Goal: Task Accomplishment & Management: Complete application form

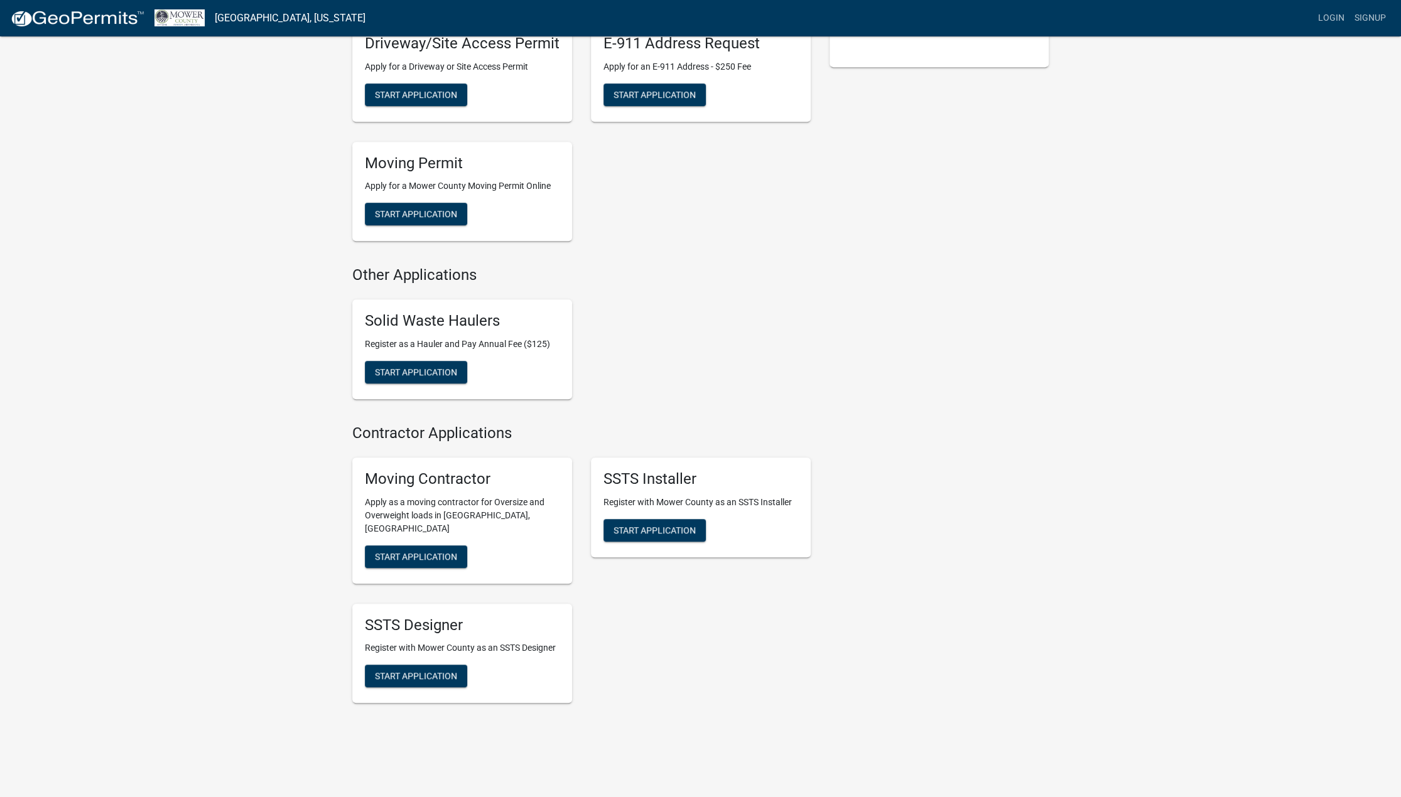
scroll to position [463, 0]
click at [407, 551] on span "Start Application" at bounding box center [416, 556] width 82 height 10
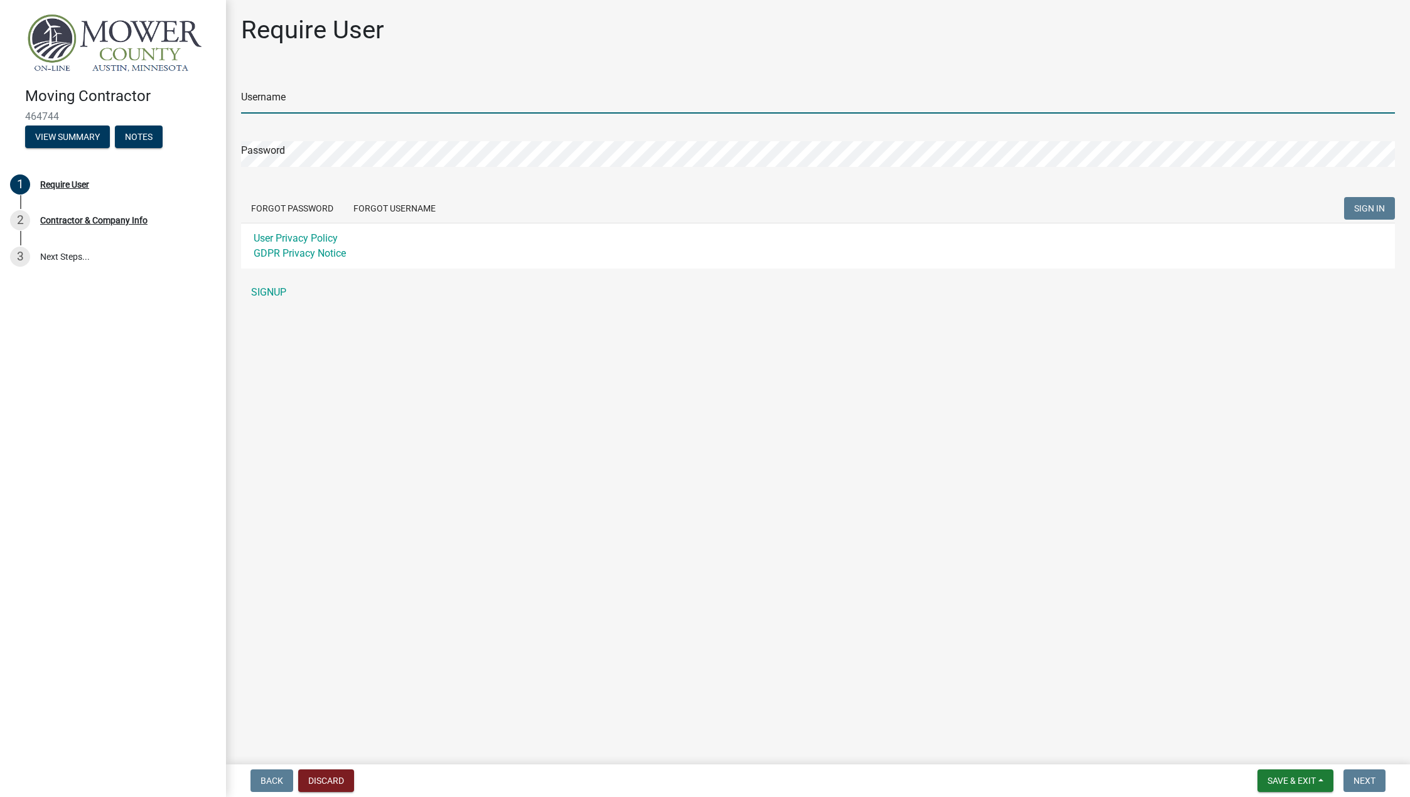
type input "[PERSON_NAME][EMAIL_ADDRESS][DOMAIN_NAME]"
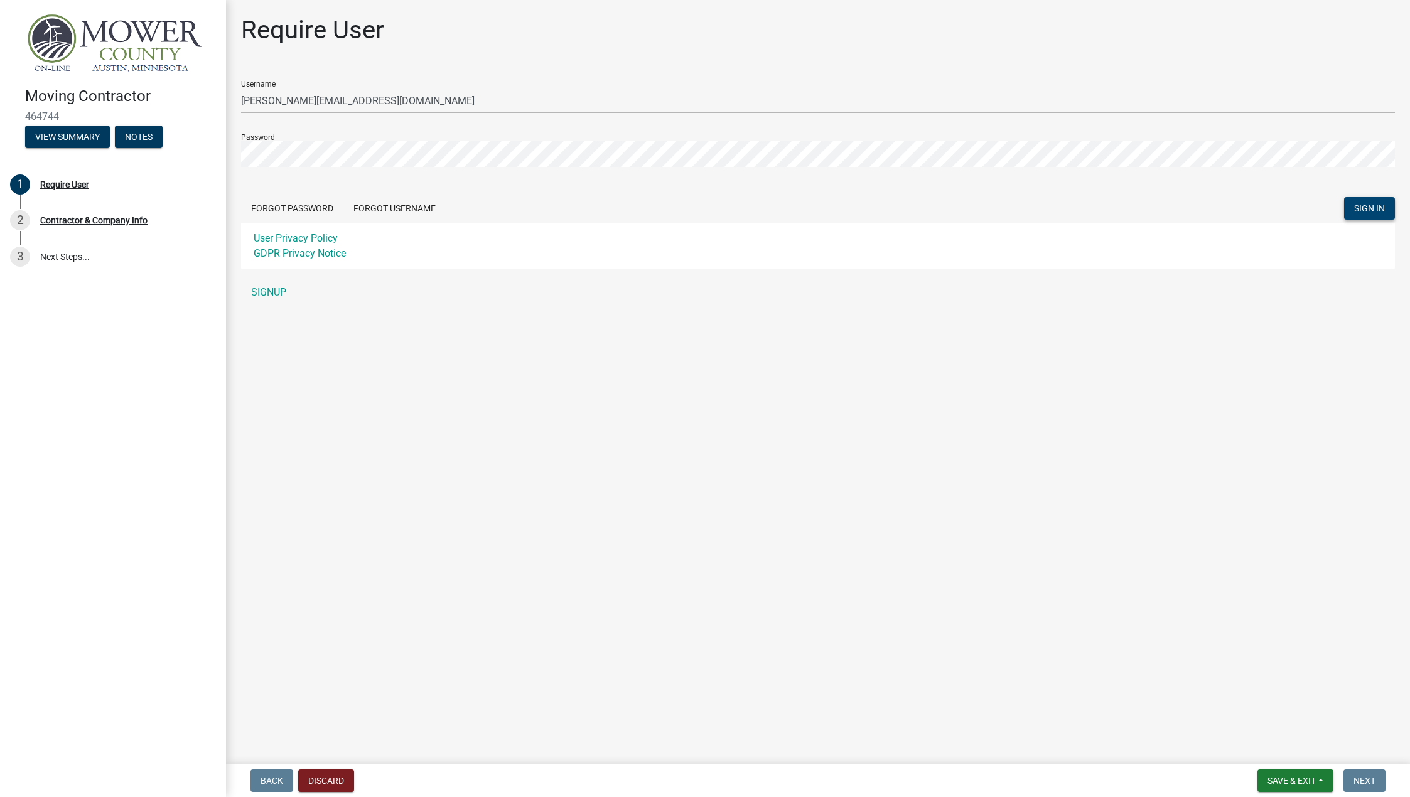
click at [1371, 208] on span "SIGN IN" at bounding box center [1369, 208] width 31 height 10
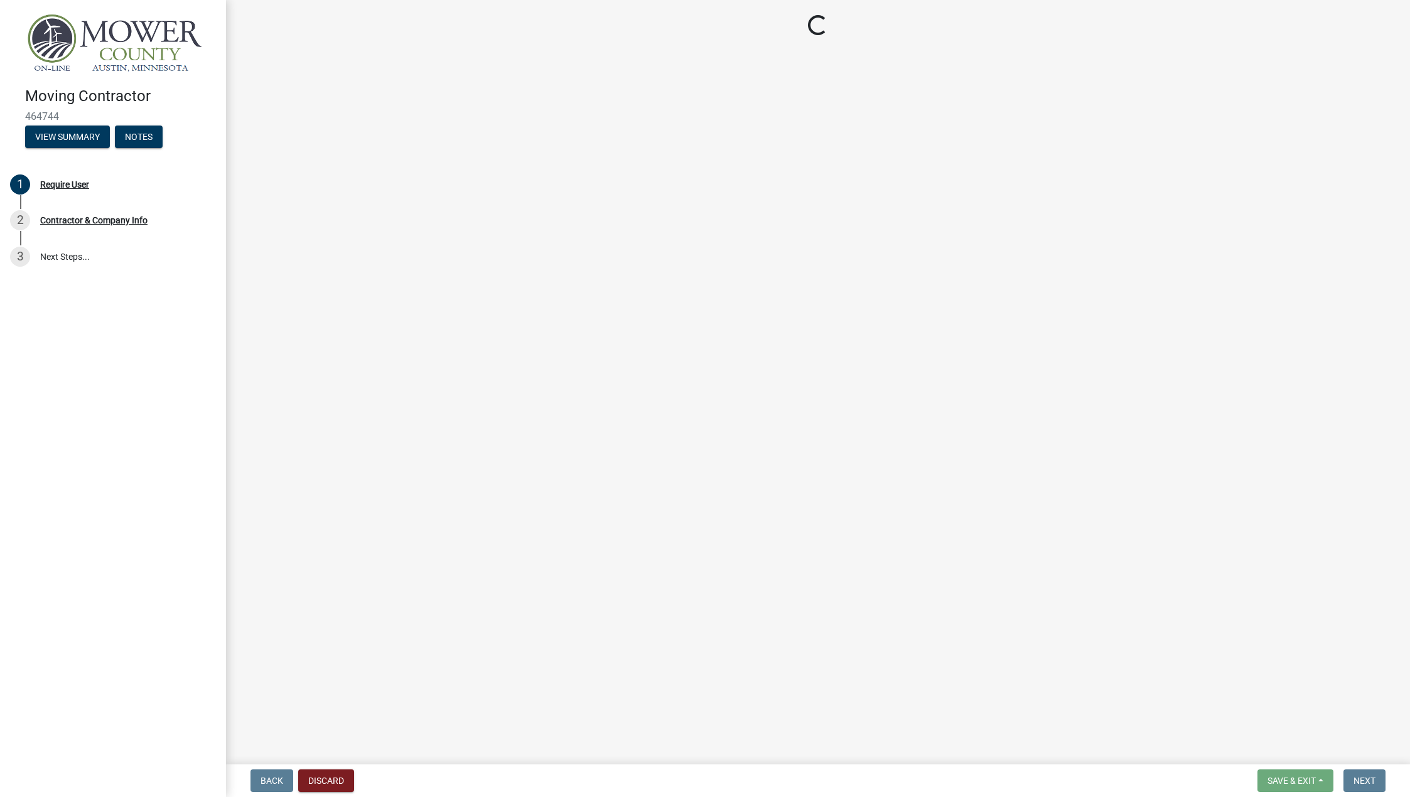
select select "MN"
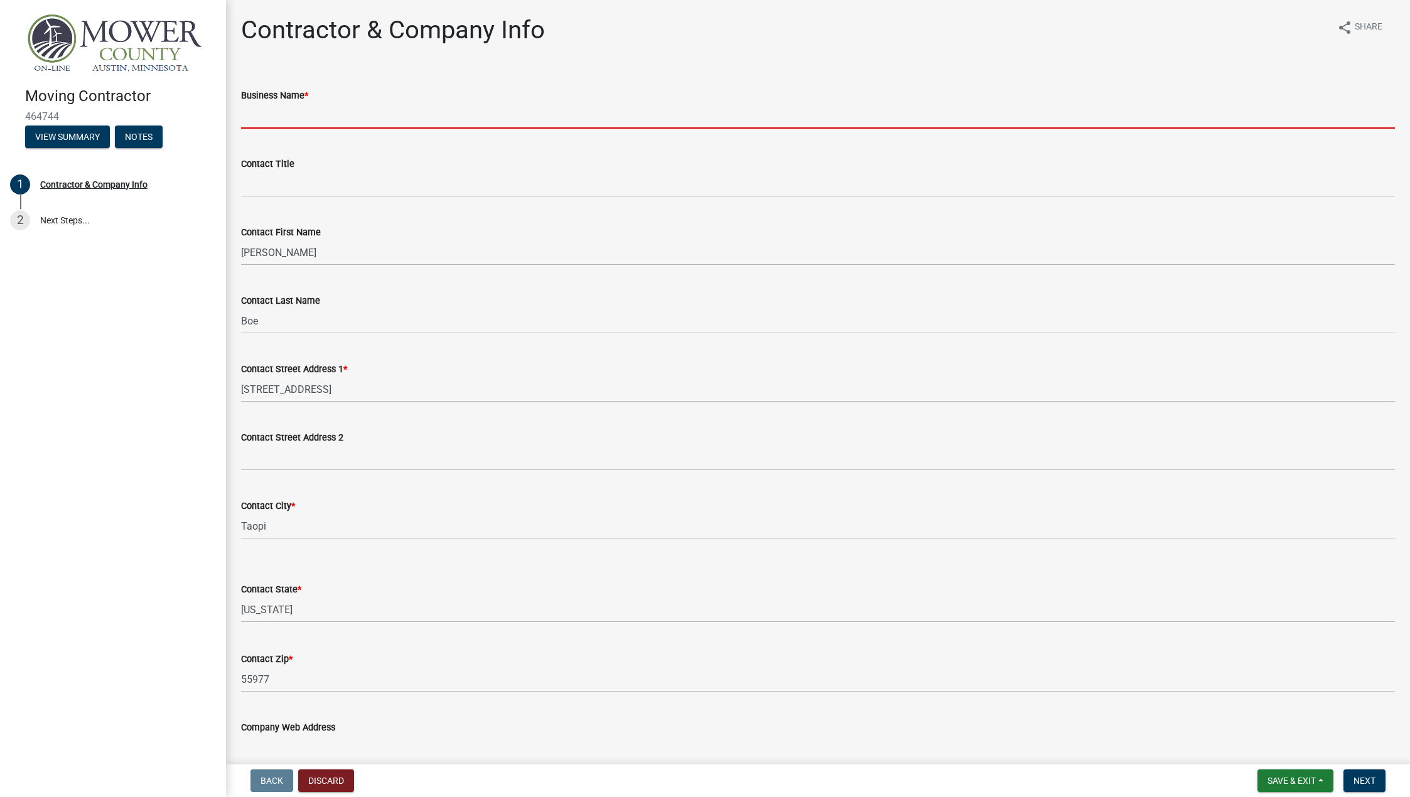
click at [313, 116] on input "Business Name *" at bounding box center [818, 116] width 1154 height 26
type input "Boe Bros Tiling Inc"
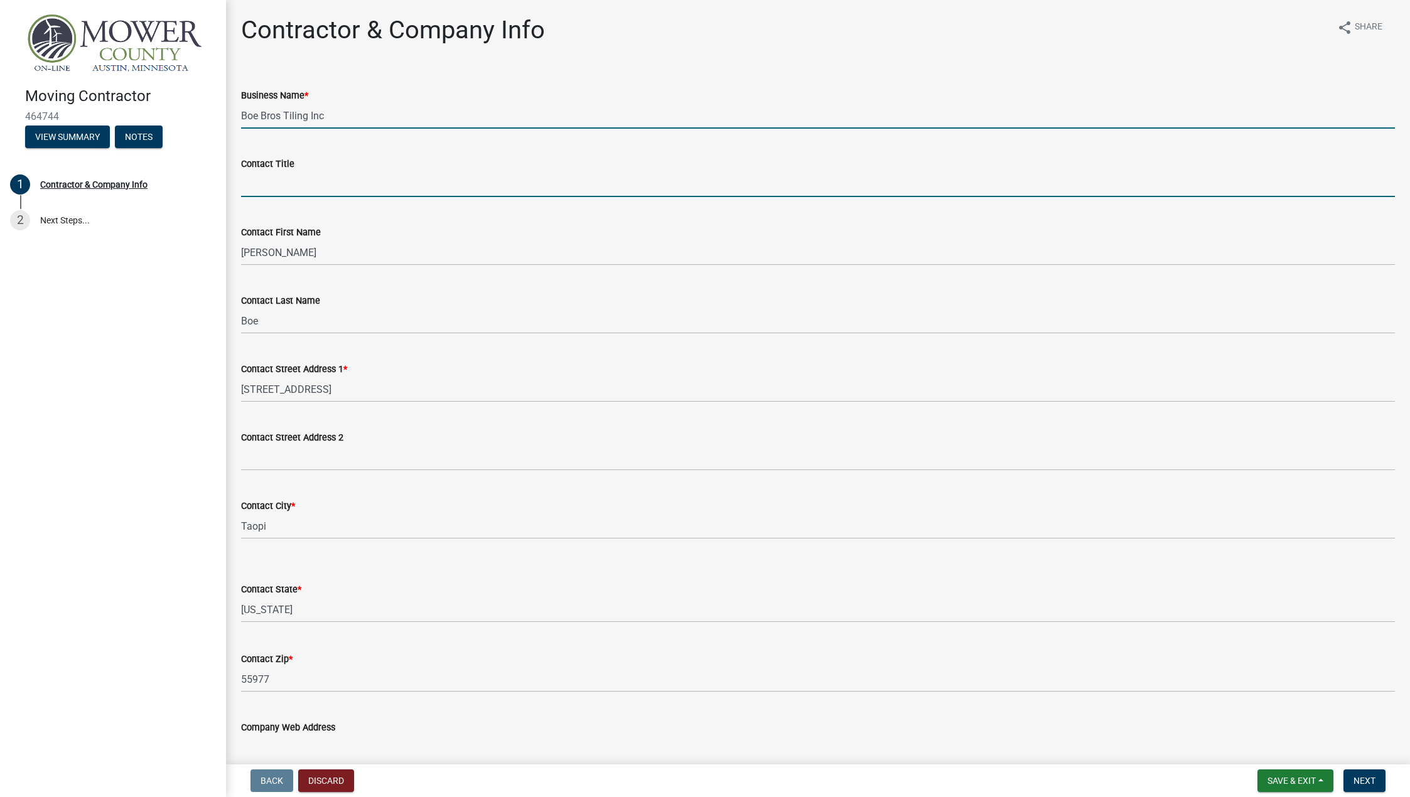
click at [311, 181] on input "Contact Title" at bounding box center [818, 184] width 1154 height 26
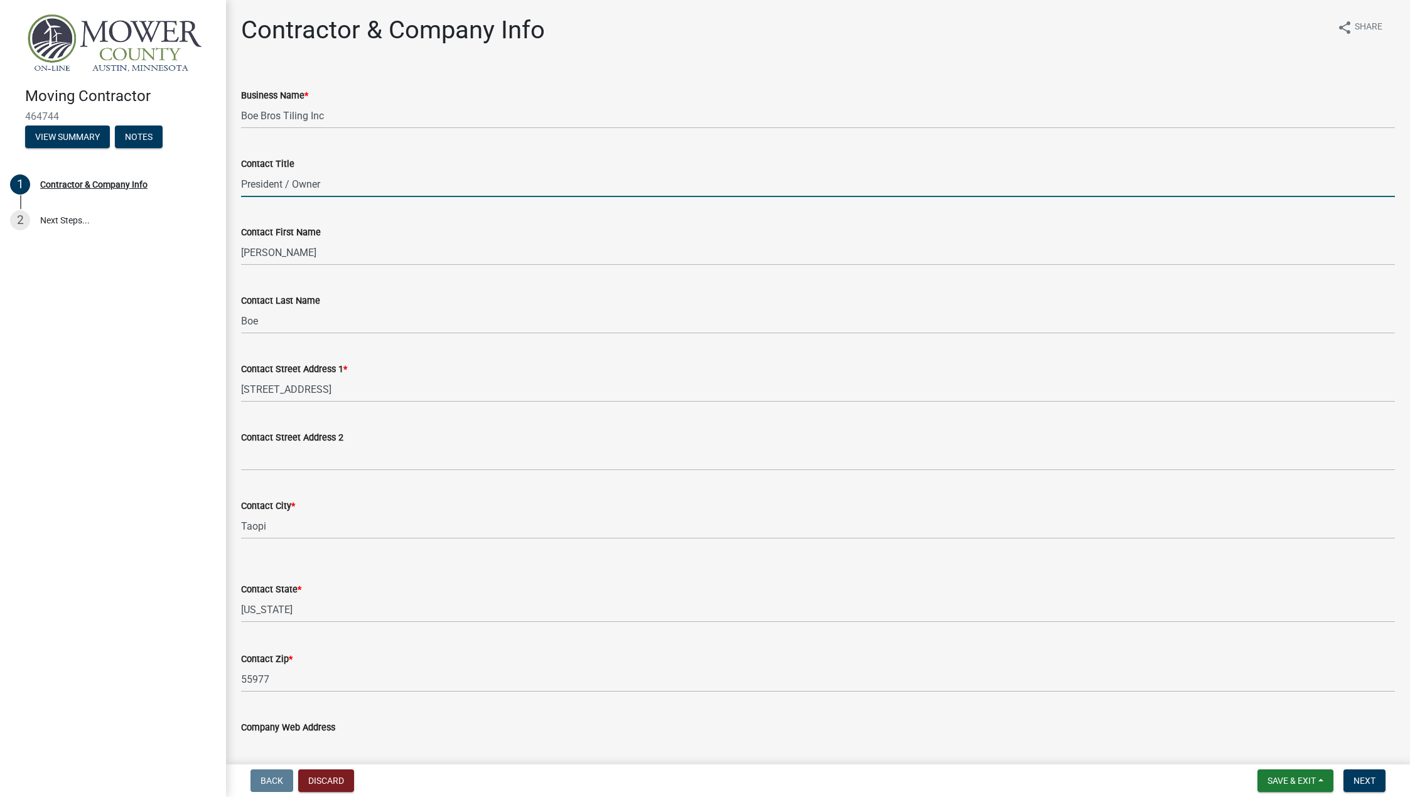
click at [360, 178] on input "President / Owner" at bounding box center [818, 184] width 1154 height 26
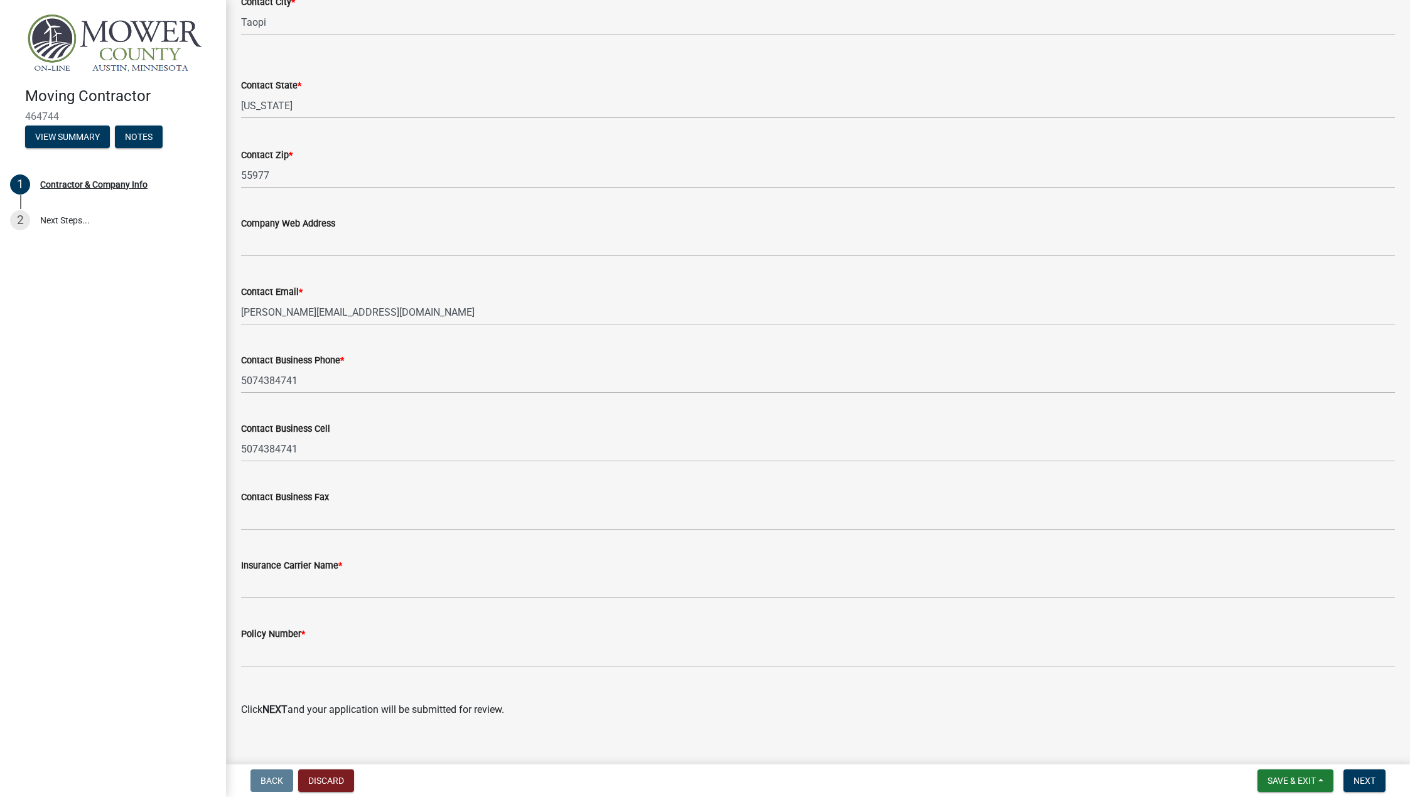
scroll to position [521, 0]
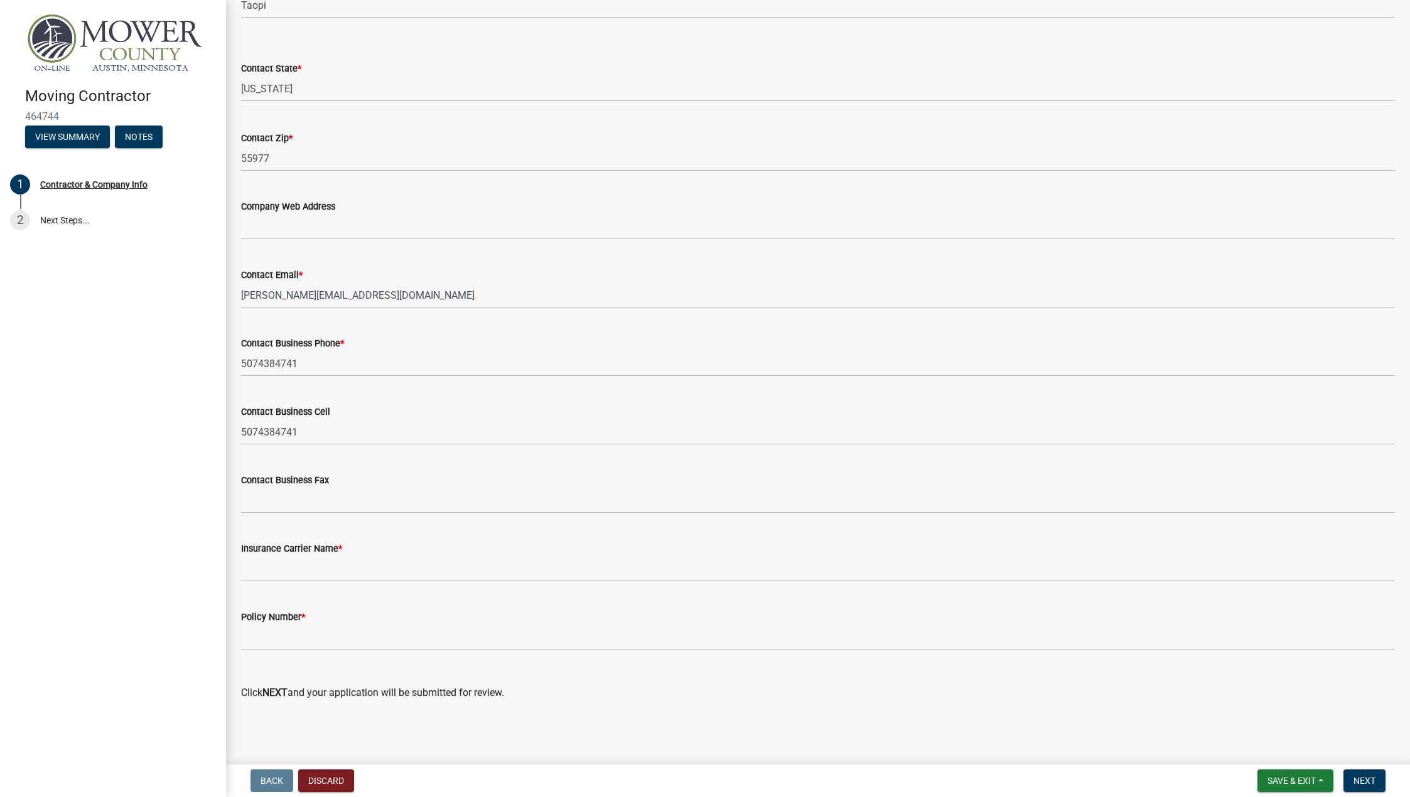
type input "President / Owner"
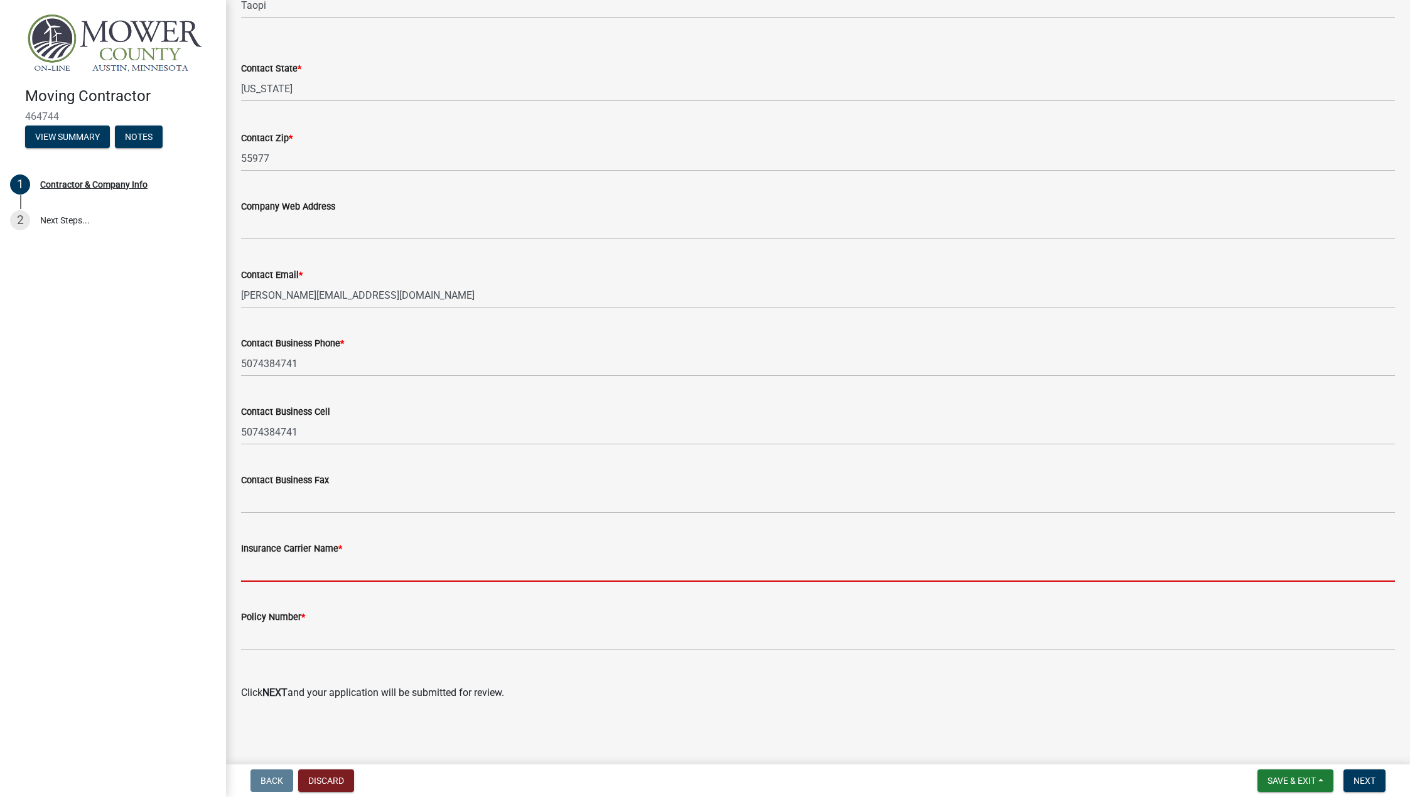
click at [327, 571] on input "Insurance Carrier Name *" at bounding box center [818, 569] width 1154 height 26
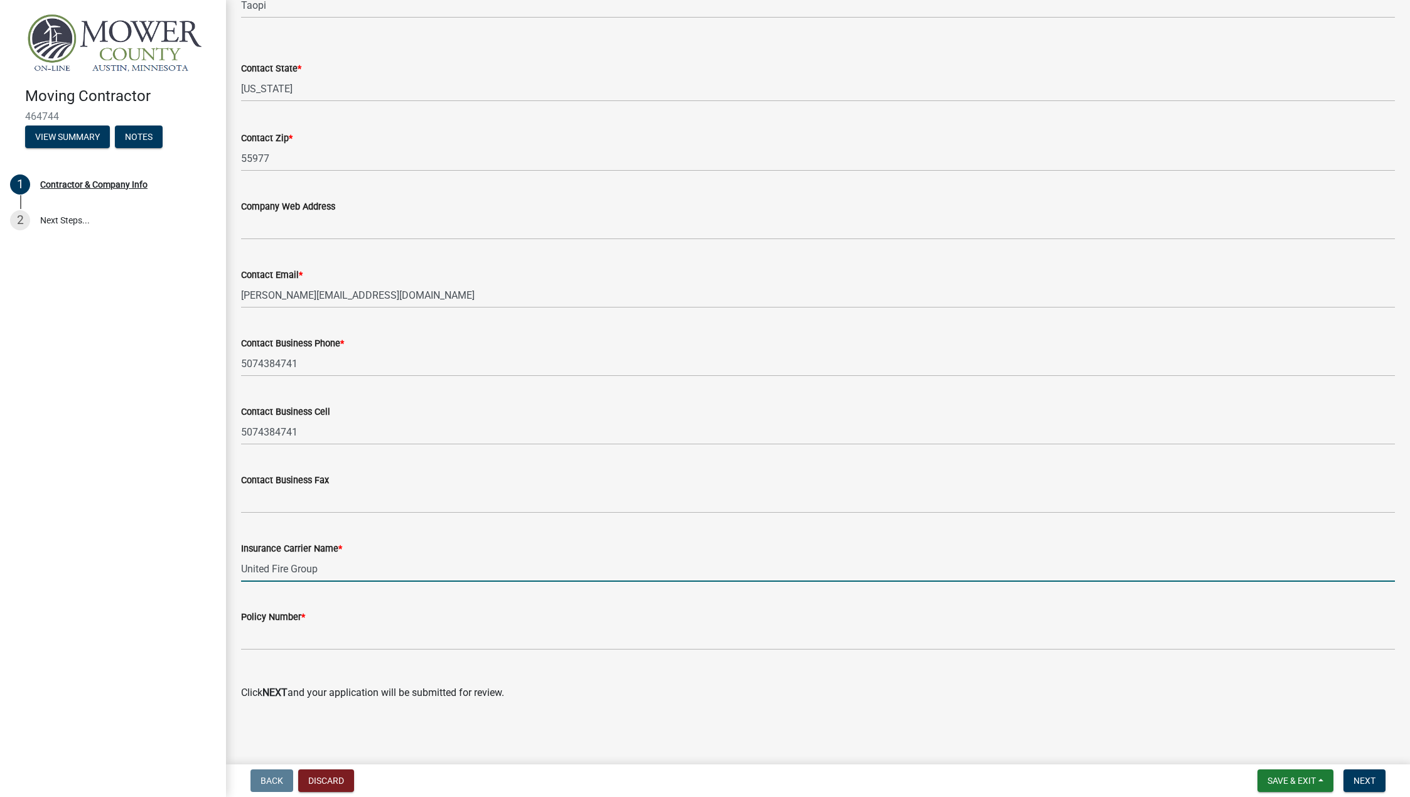
type input "United Fire Group"
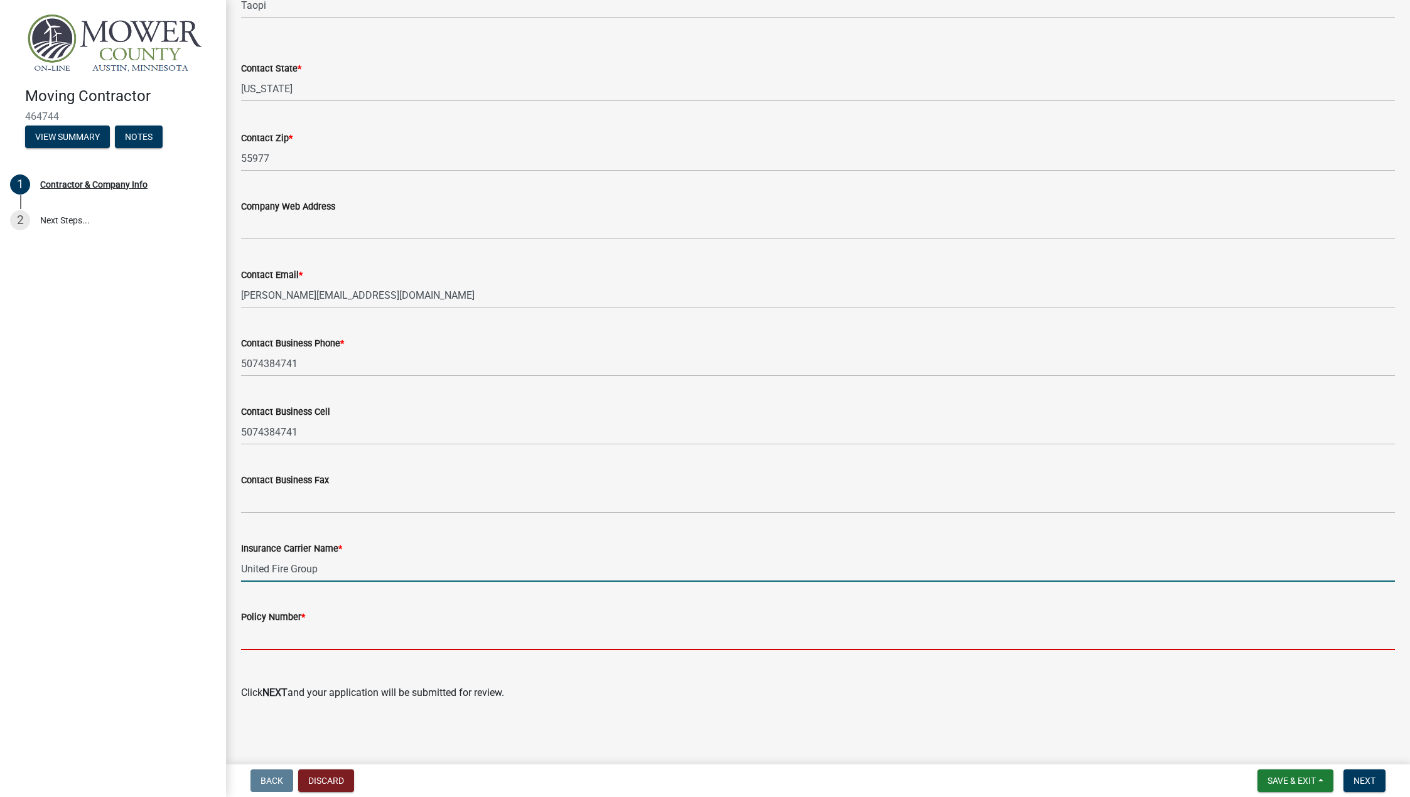
click at [289, 638] on input "Policy Number *" at bounding box center [818, 638] width 1154 height 26
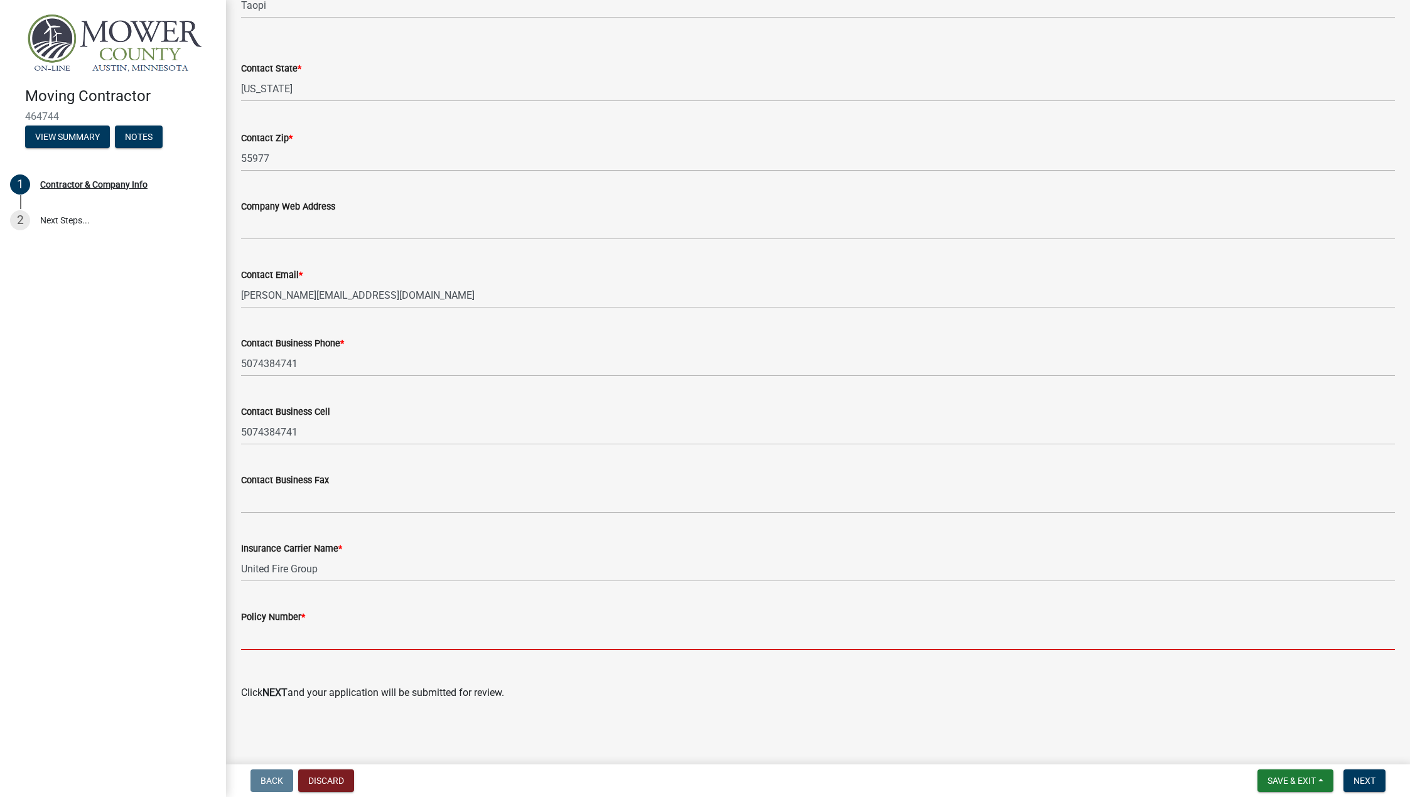
paste input "60485387"
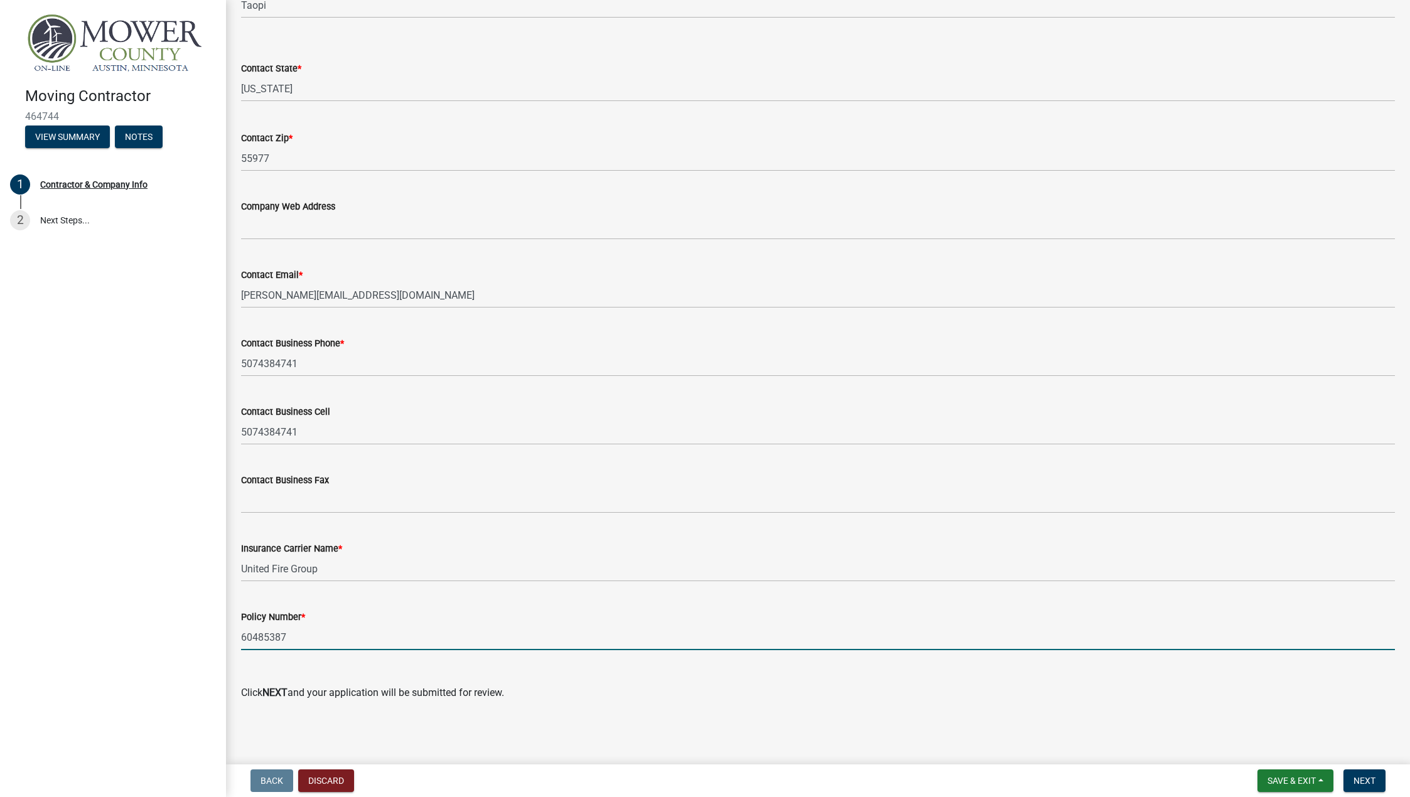
type input "60485387"
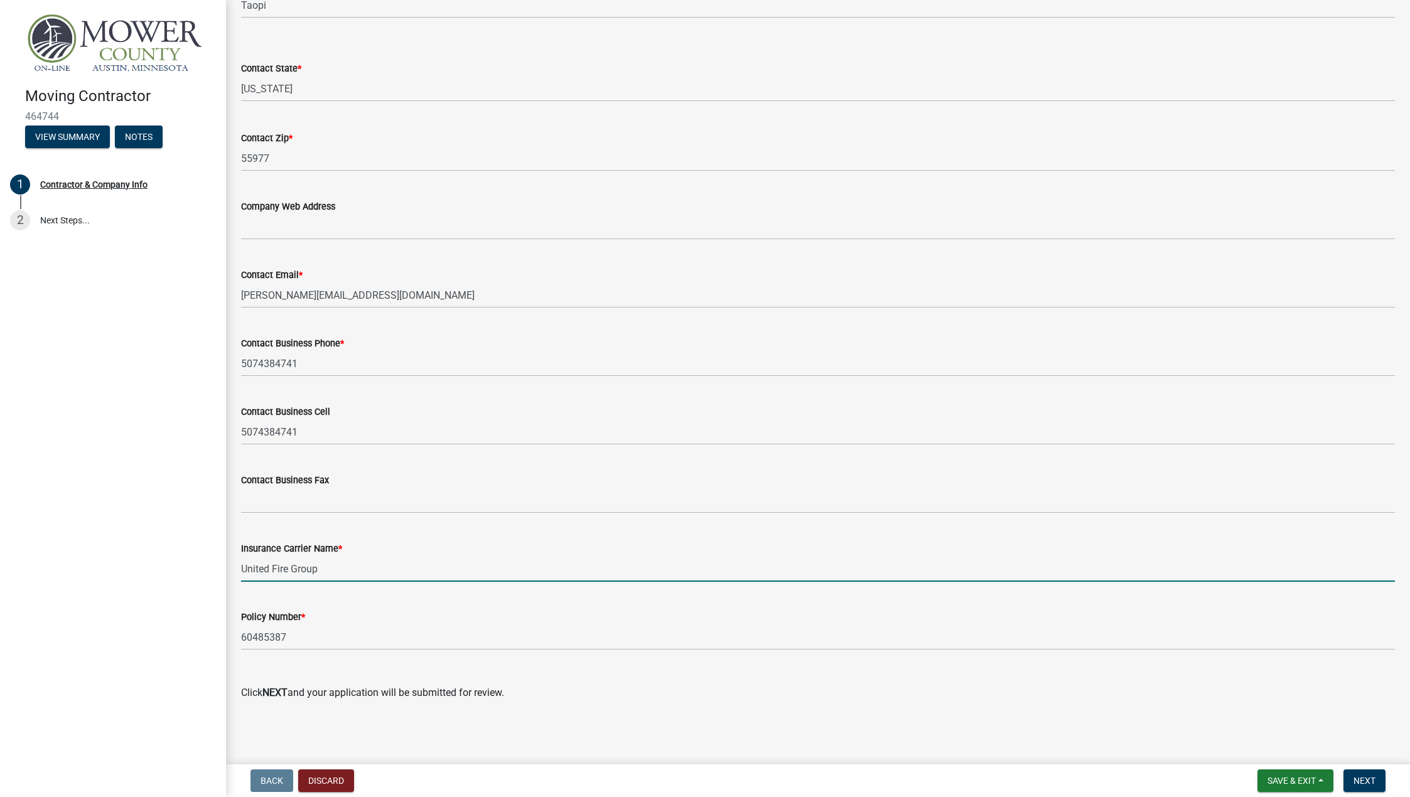
drag, startPoint x: 294, startPoint y: 569, endPoint x: 334, endPoint y: 566, distance: 40.3
click at [334, 566] on input "United Fire Group" at bounding box center [818, 569] width 1154 height 26
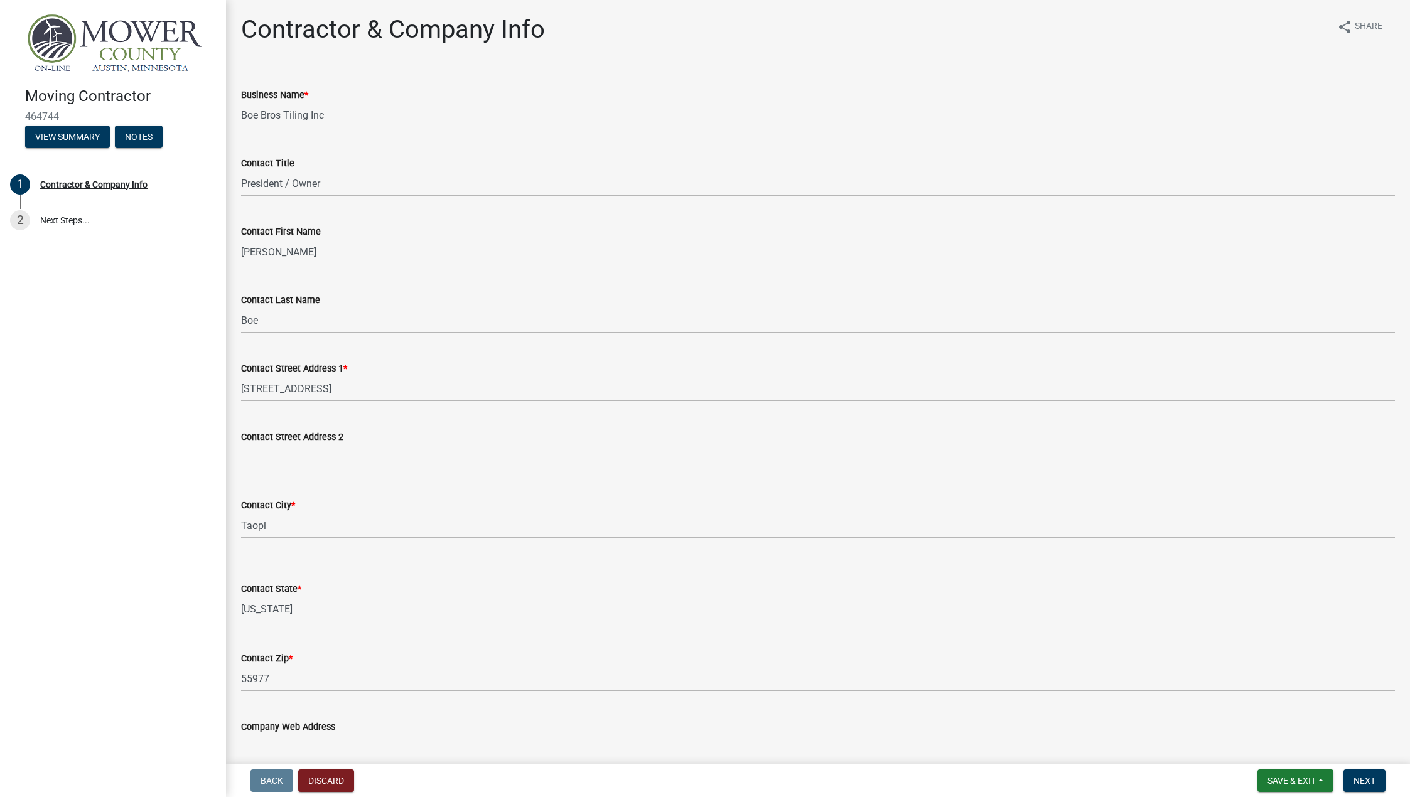
scroll to position [0, 0]
type input "United Fire & Casualty Company"
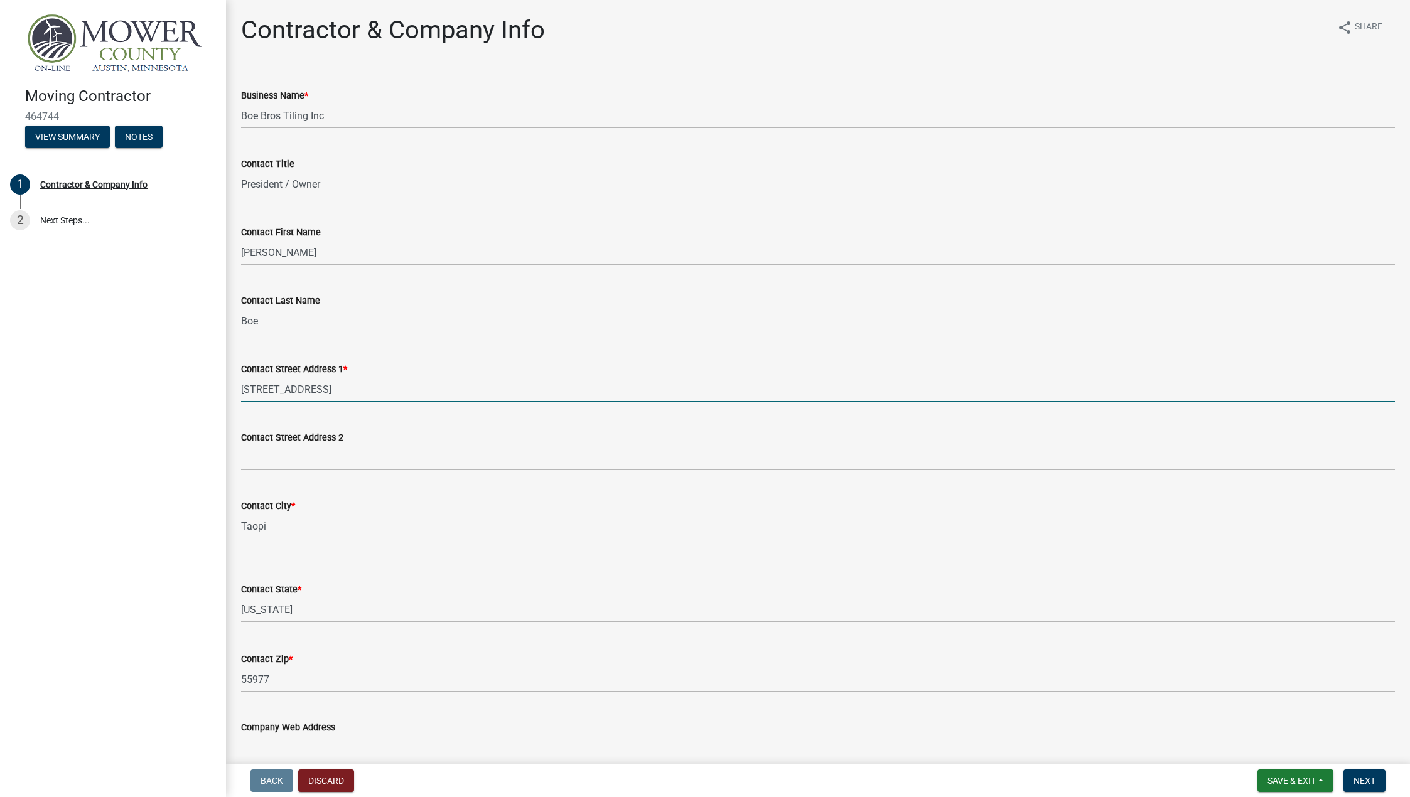
click at [267, 387] on input "14126 State Hwy 56" at bounding box center [818, 390] width 1154 height 26
click at [339, 386] on input "14124 State Hwy 56" at bounding box center [818, 390] width 1154 height 26
type input "14124 State Hwy 56"
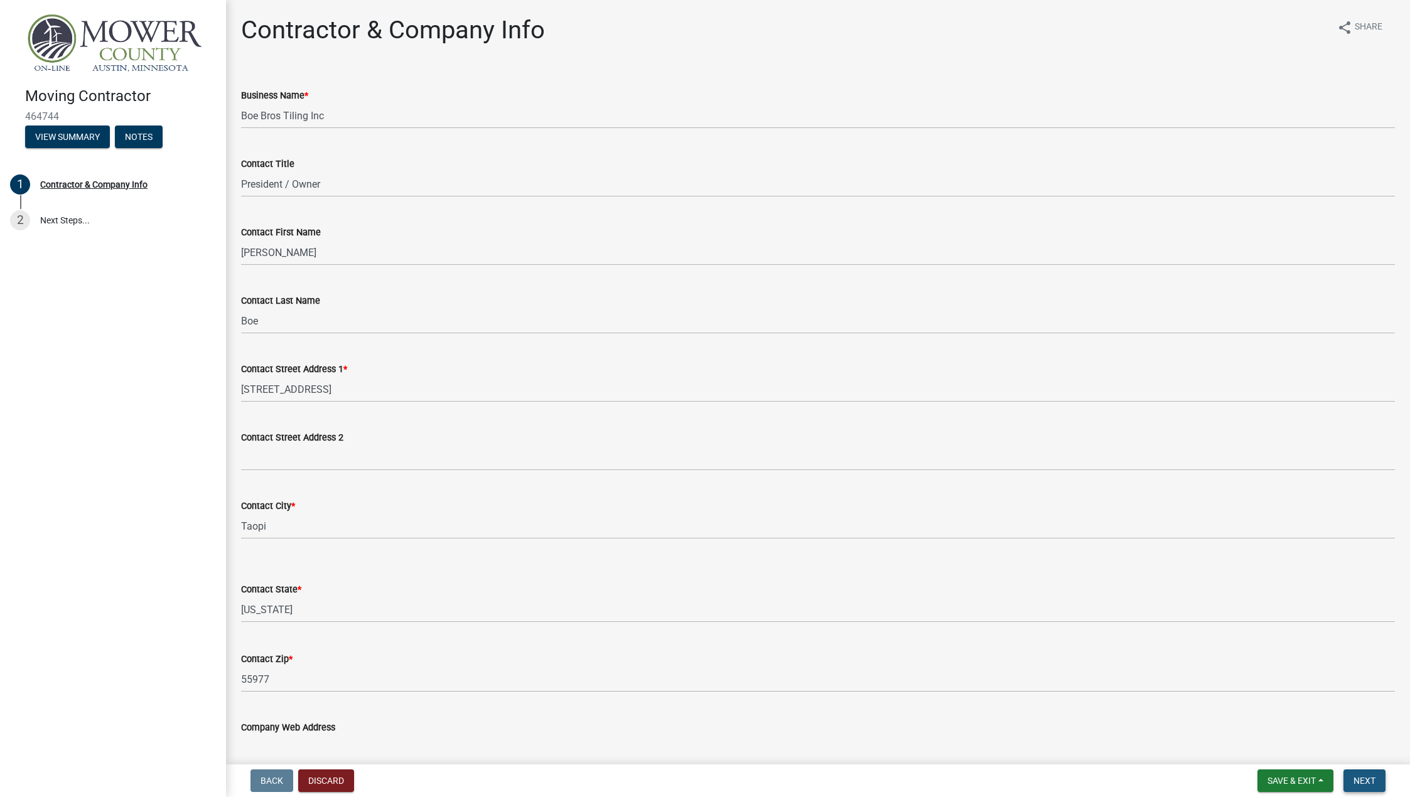
click at [1367, 778] on span "Next" at bounding box center [1365, 781] width 22 height 10
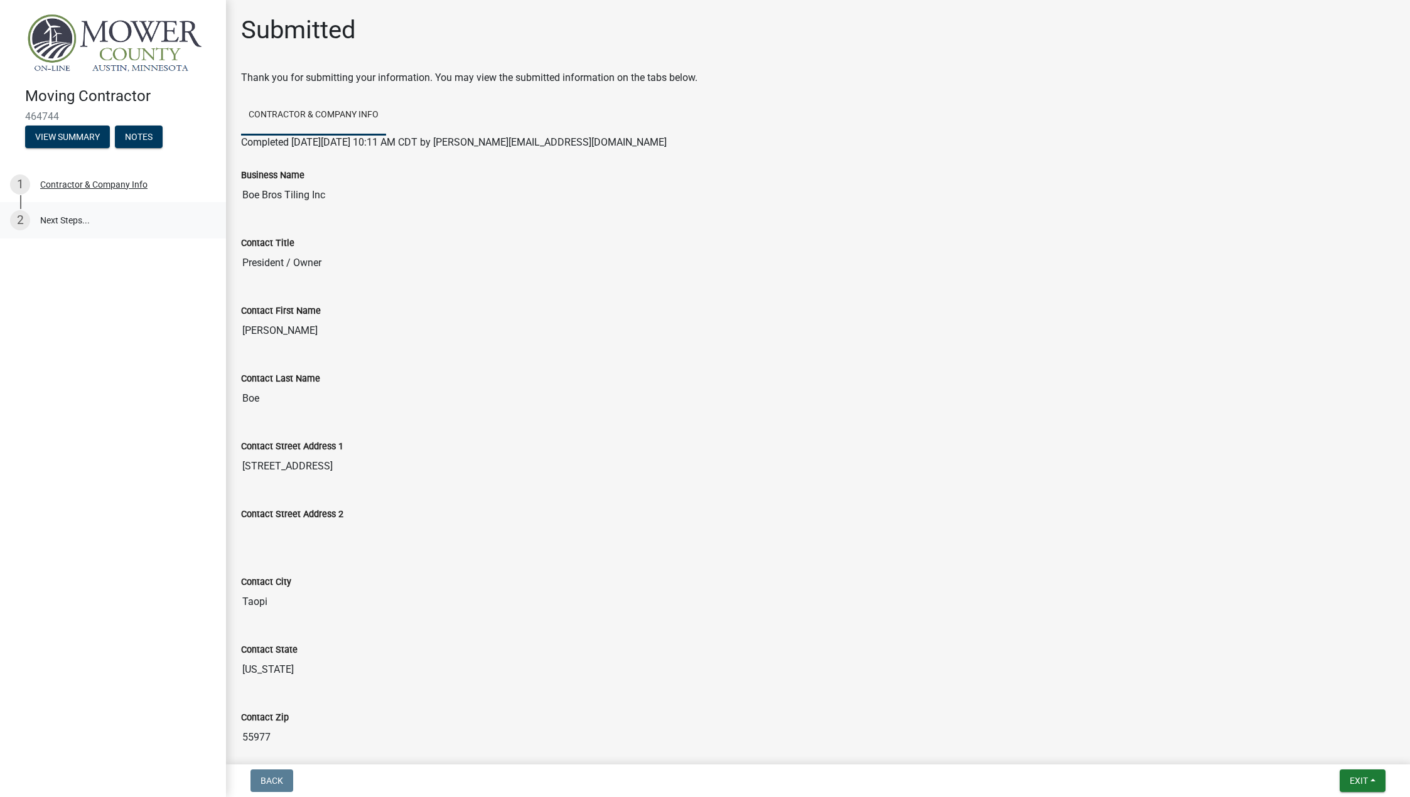
click at [63, 218] on link "2 Next Steps..." at bounding box center [113, 220] width 226 height 36
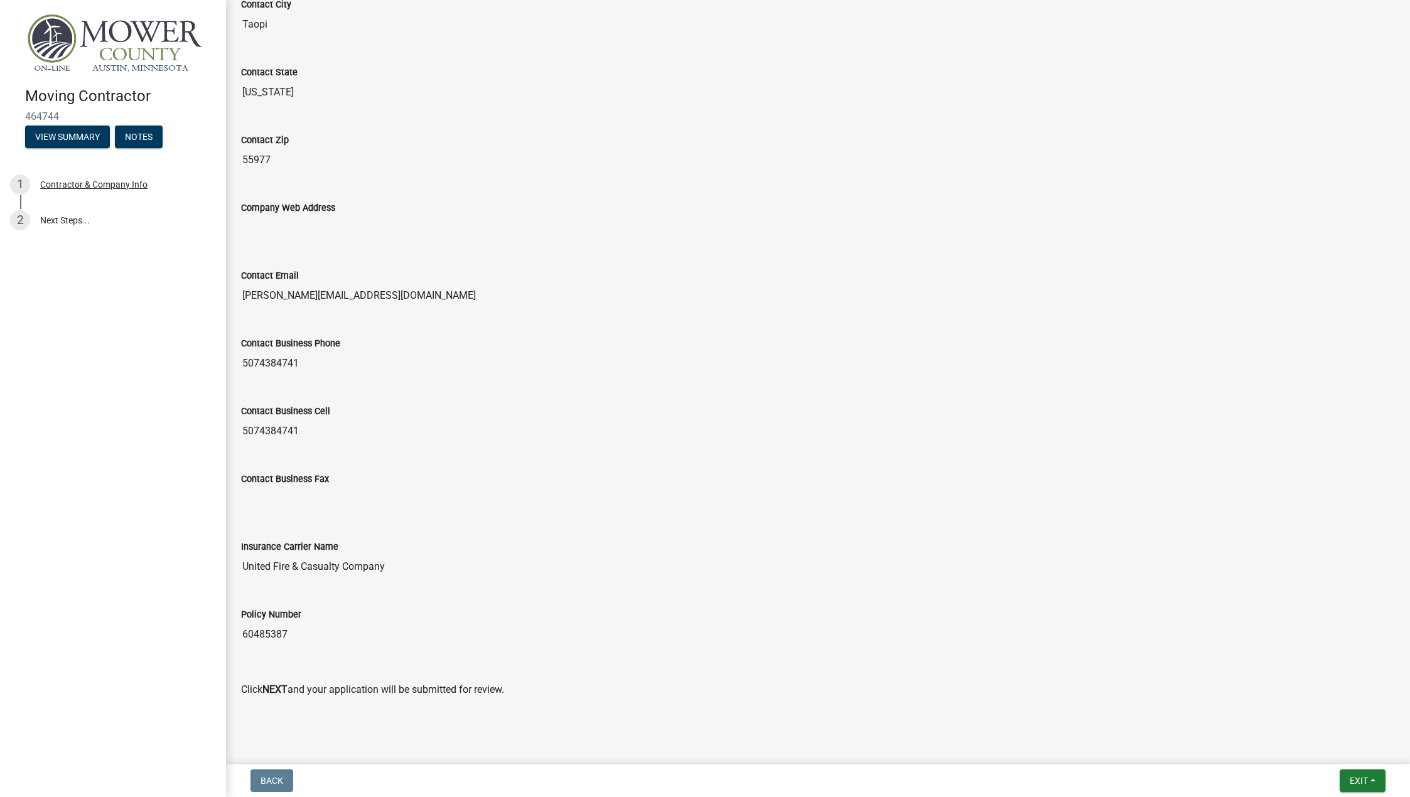
scroll to position [583, 0]
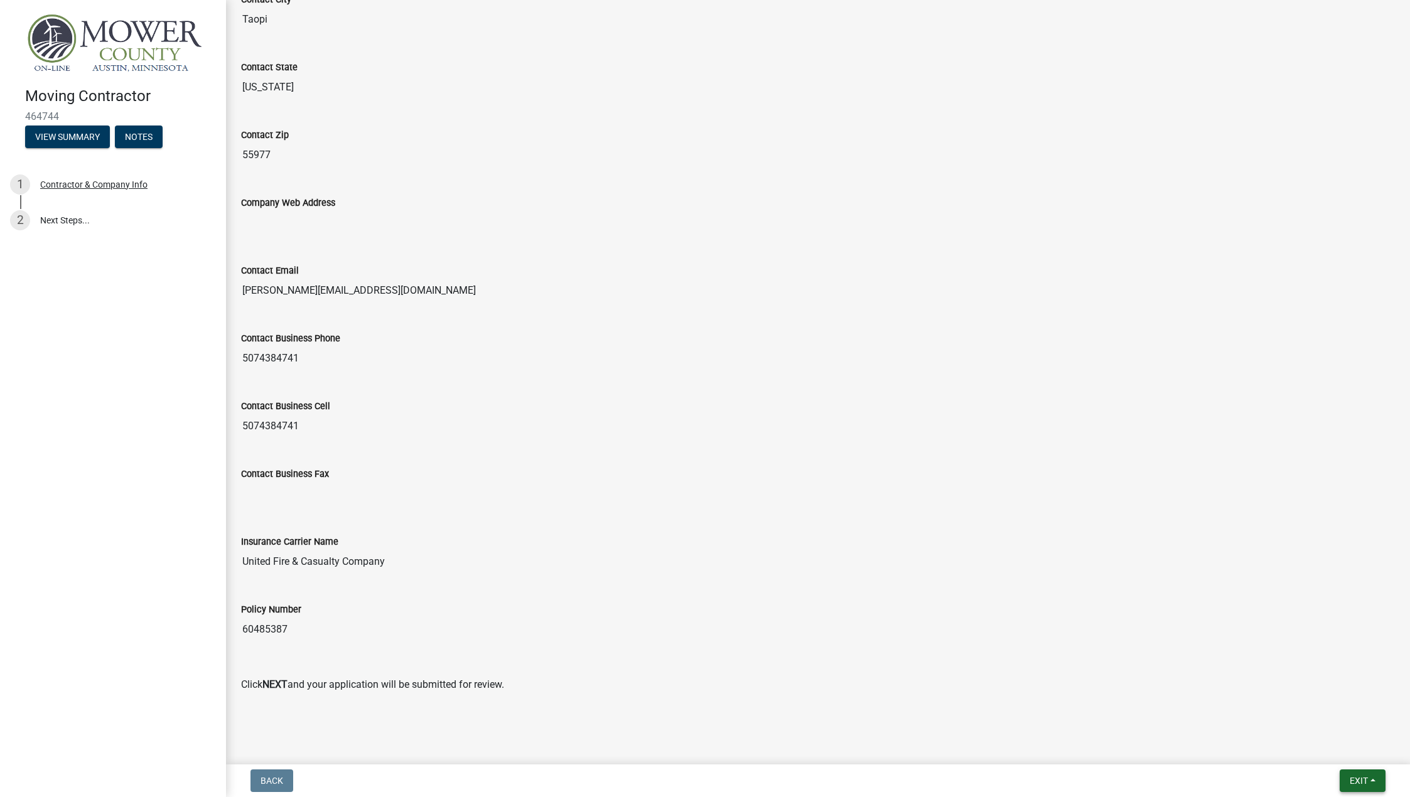
click at [1369, 778] on button "Exit" at bounding box center [1363, 781] width 46 height 23
click at [1328, 745] on button "Save & Exit" at bounding box center [1336, 748] width 100 height 30
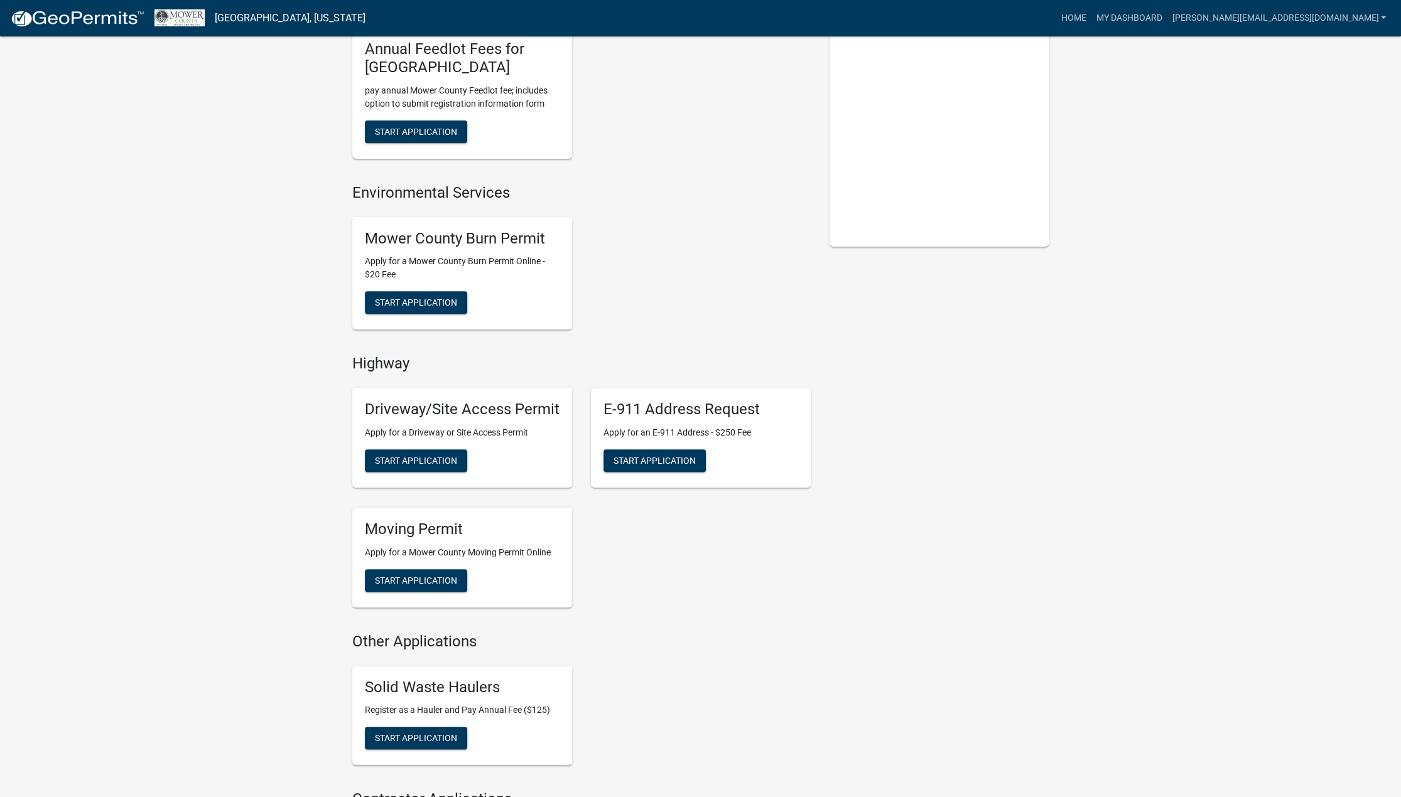
scroll to position [439, 0]
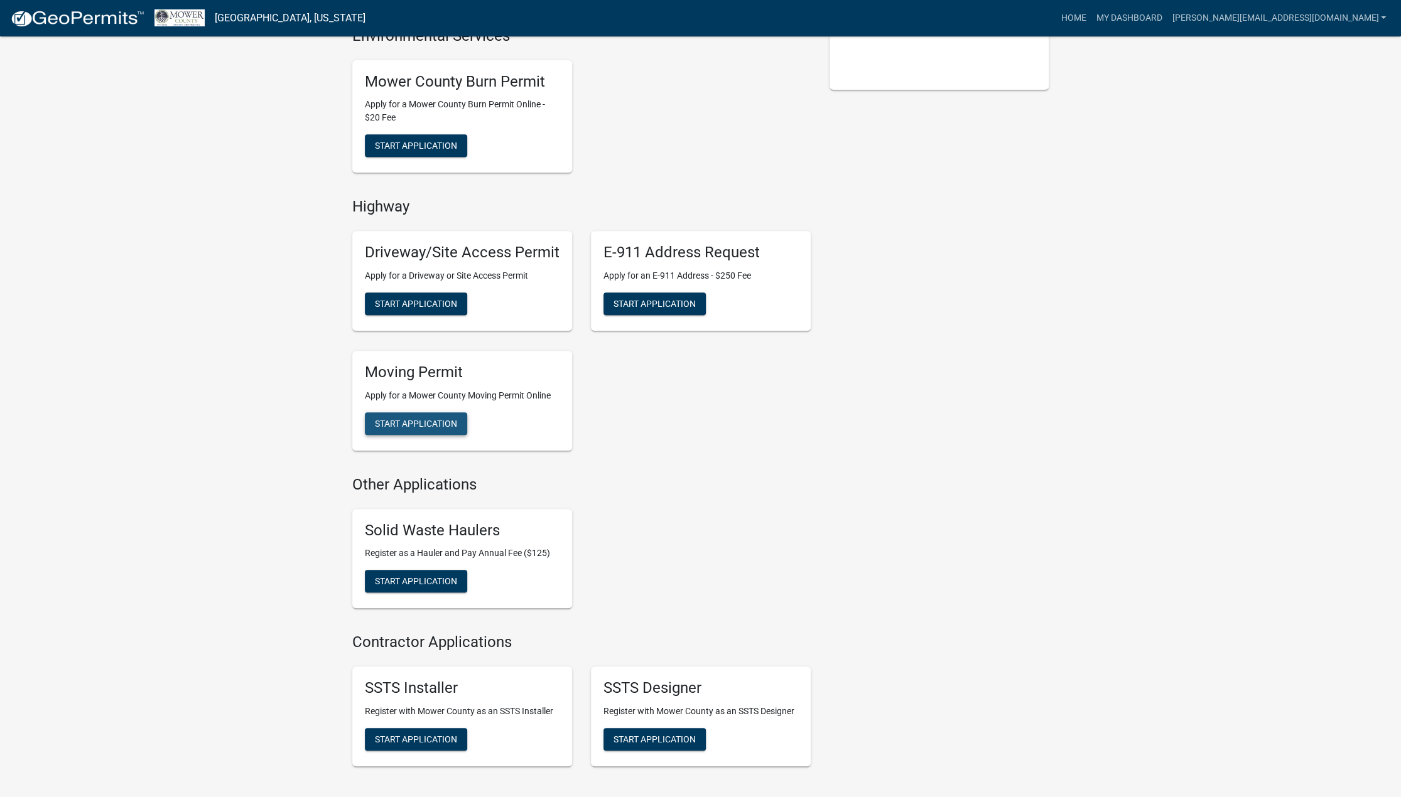
click at [406, 419] on span "Start Application" at bounding box center [416, 423] width 82 height 10
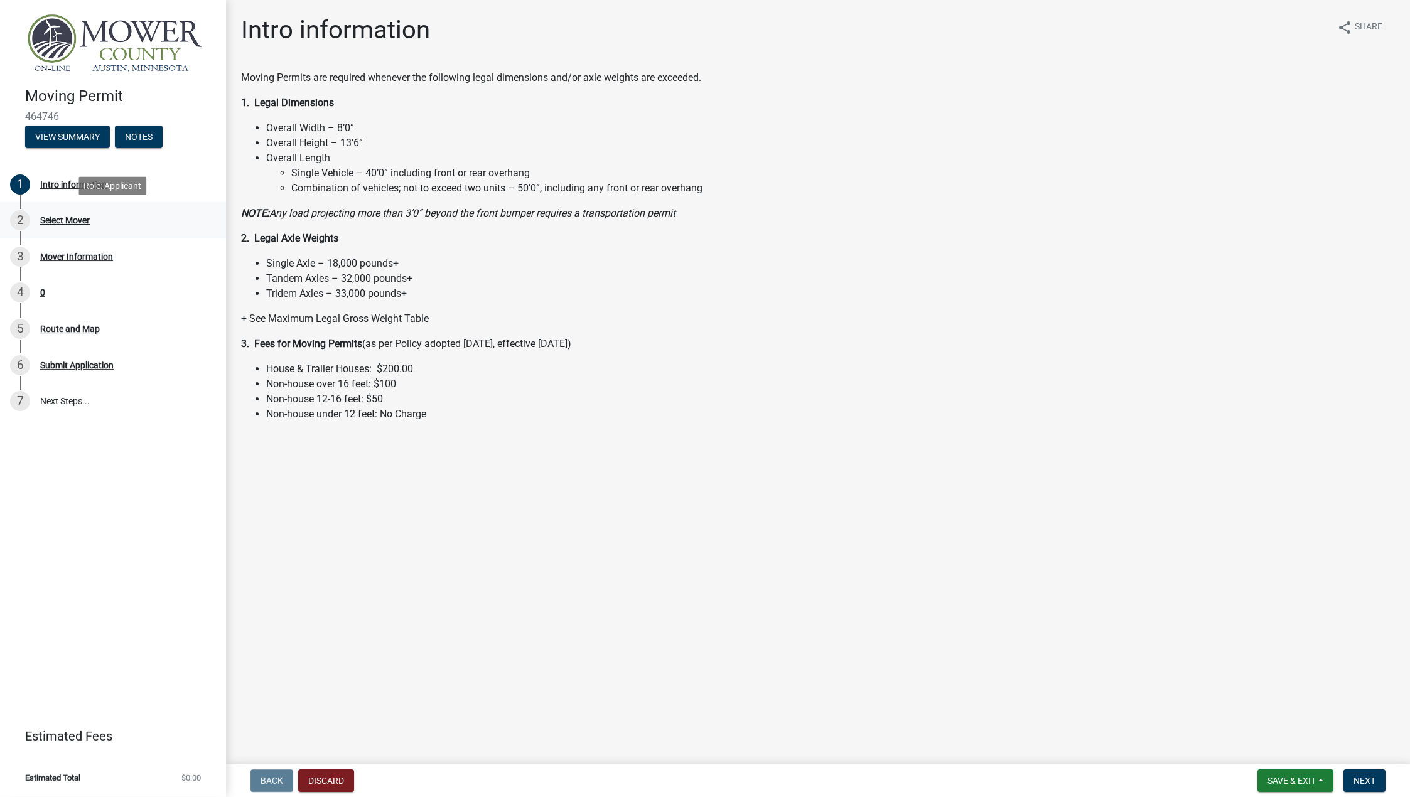
click at [58, 222] on div "Select Mover" at bounding box center [65, 220] width 50 height 9
click at [60, 216] on div "Select Mover" at bounding box center [65, 220] width 50 height 9
click at [19, 218] on div "2" at bounding box center [20, 220] width 20 height 20
click at [1372, 777] on span "Next" at bounding box center [1365, 781] width 22 height 10
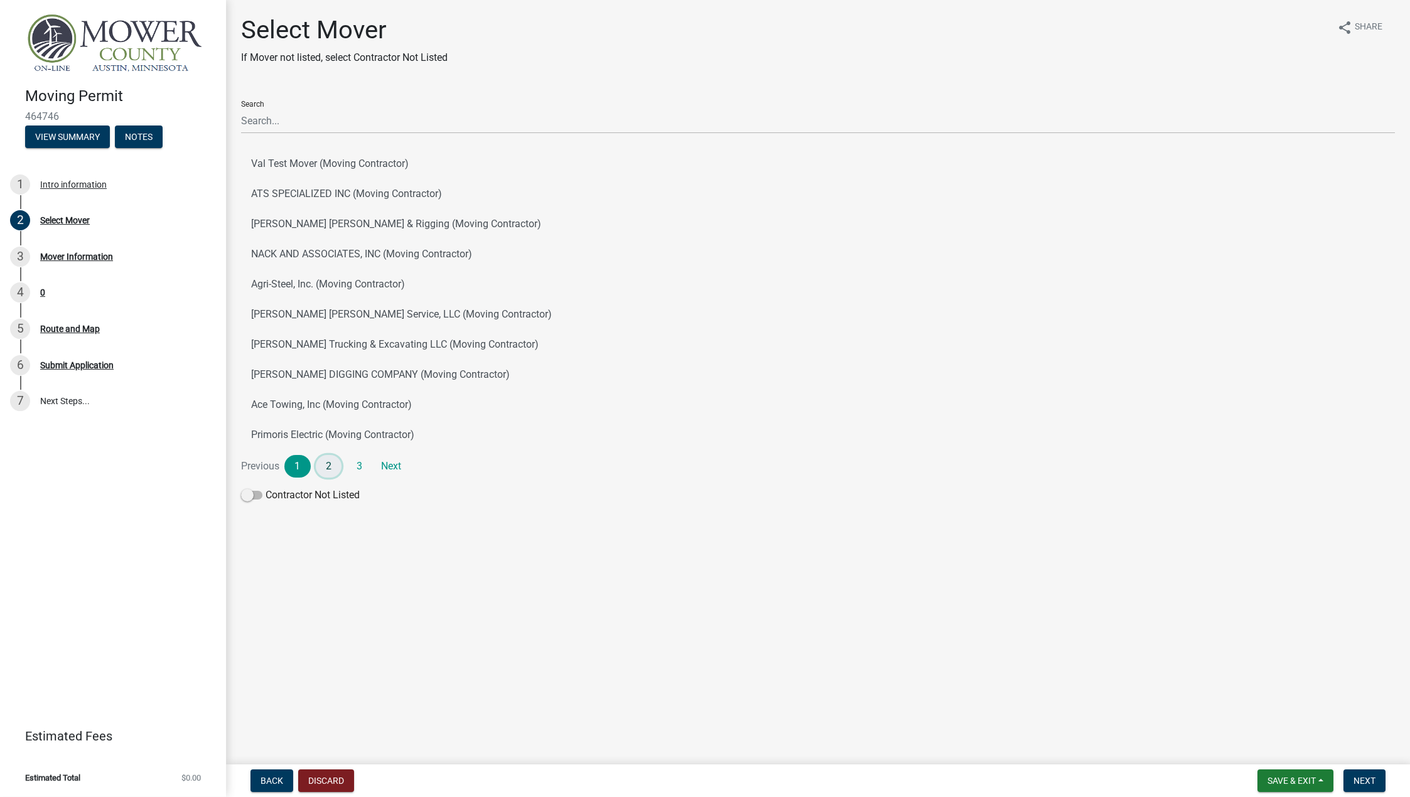
click at [330, 468] on link "2" at bounding box center [329, 466] width 26 height 23
click at [358, 465] on link "3" at bounding box center [360, 466] width 26 height 23
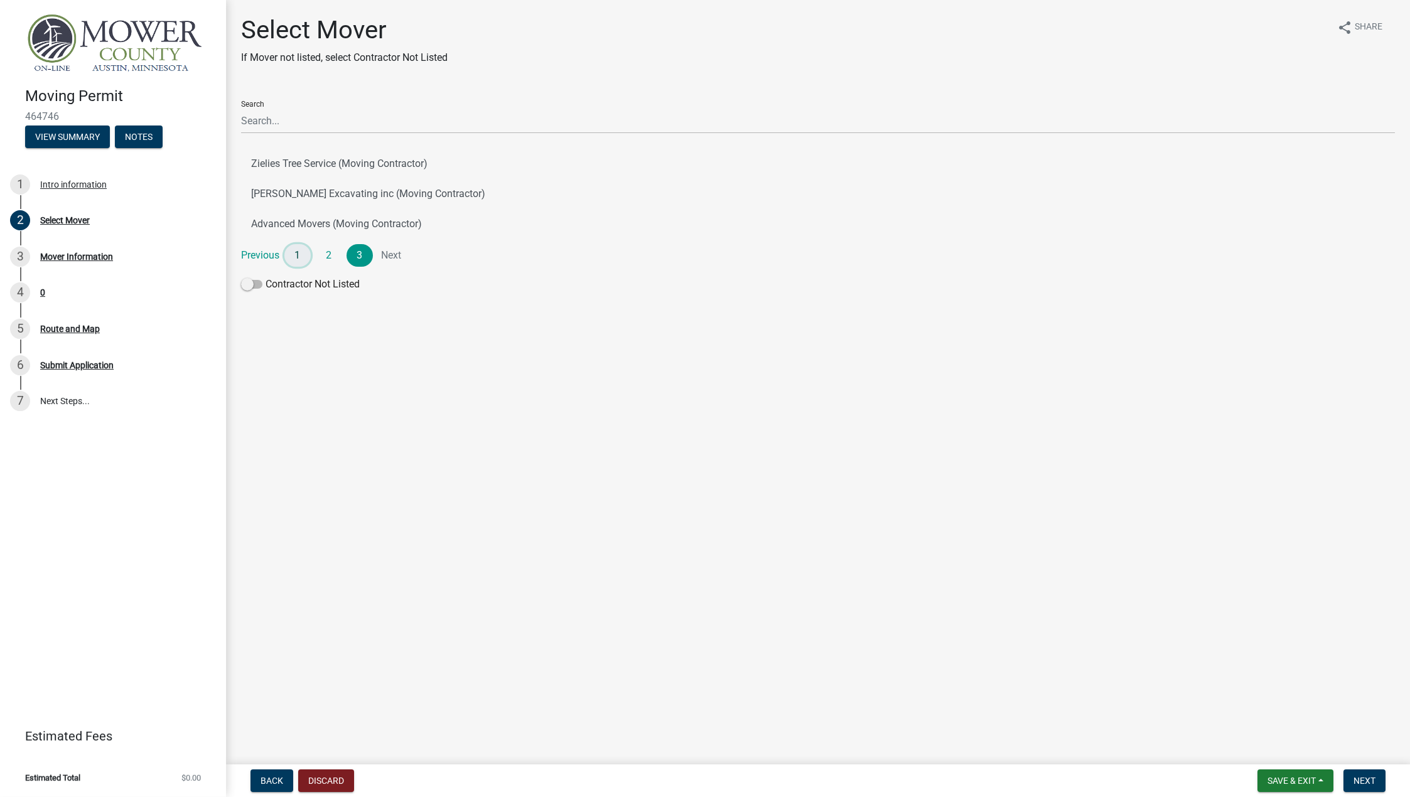
click at [298, 258] on link "1" at bounding box center [297, 255] width 26 height 23
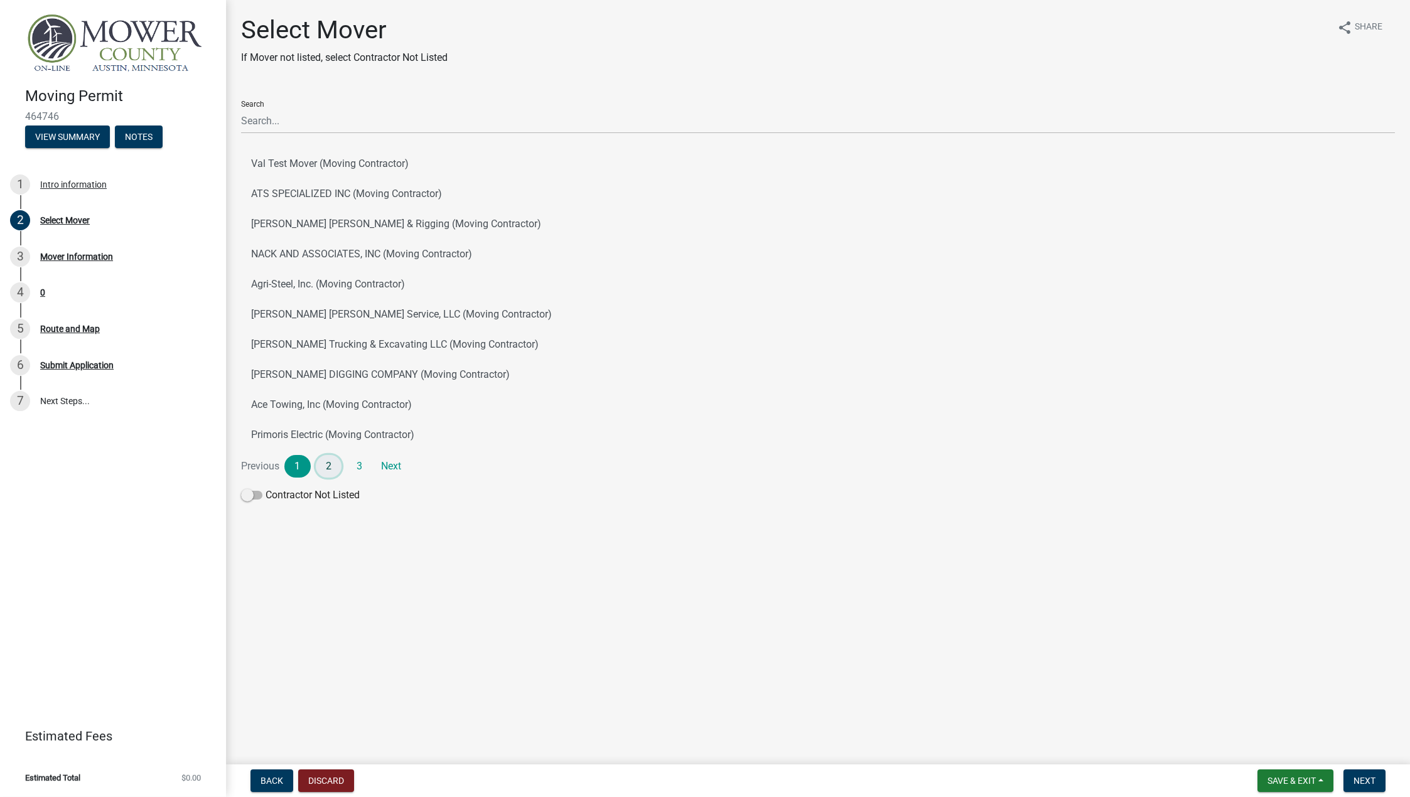
click at [329, 463] on link "2" at bounding box center [329, 466] width 26 height 23
click at [362, 468] on link "3" at bounding box center [360, 466] width 26 height 23
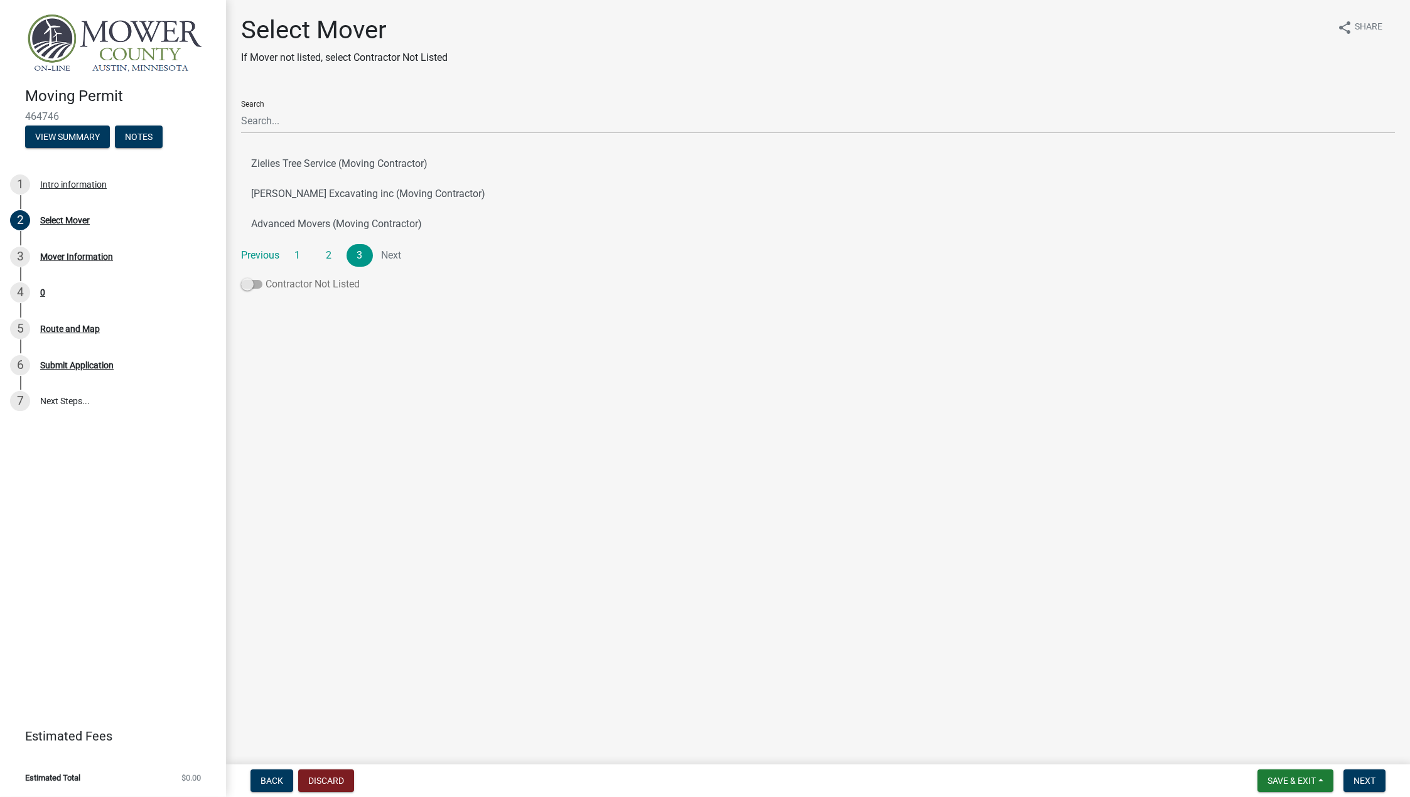
click at [254, 285] on span at bounding box center [251, 284] width 21 height 9
click at [266, 277] on input "Contractor Not Listed" at bounding box center [266, 277] width 0 height 0
click at [1369, 778] on span "Next" at bounding box center [1365, 781] width 22 height 10
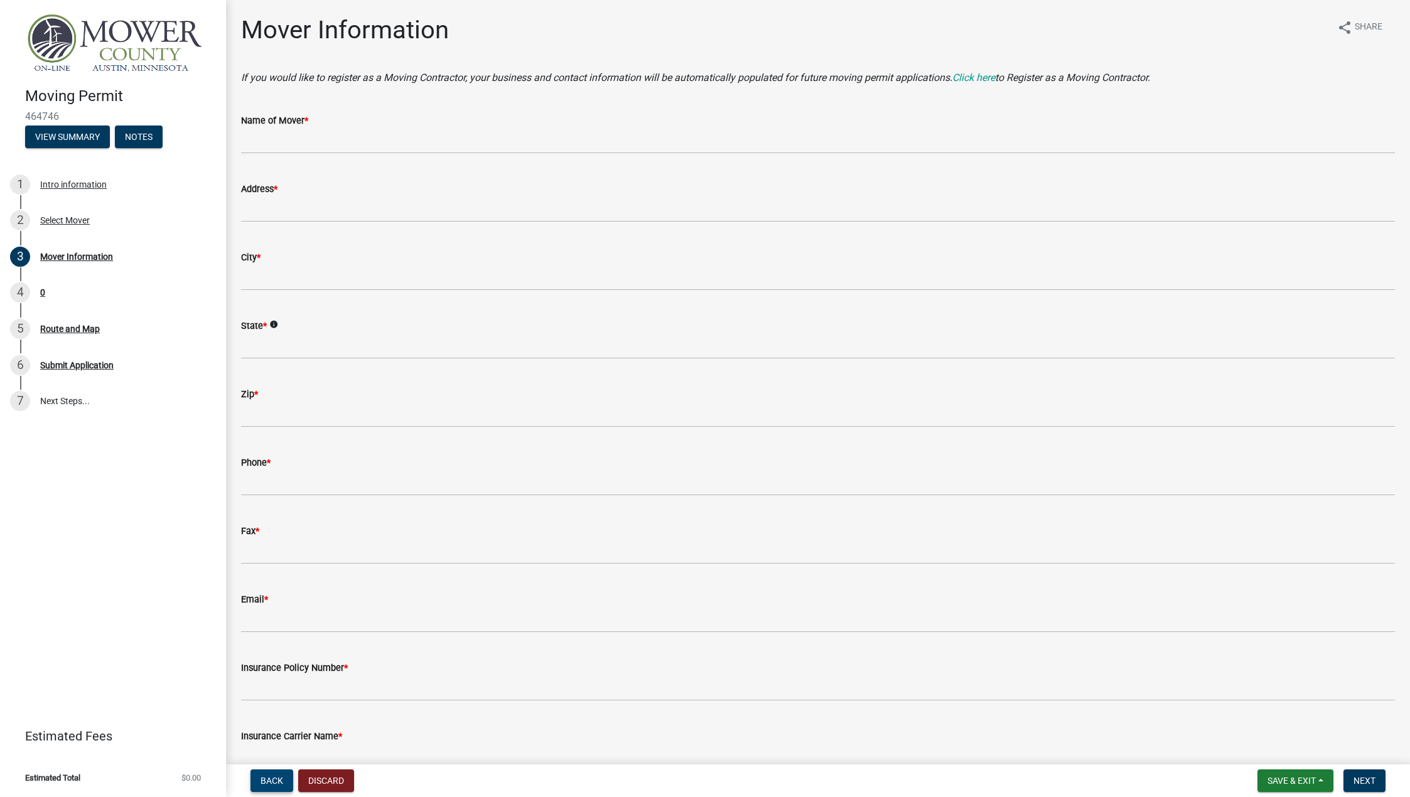
click at [275, 778] on span "Back" at bounding box center [272, 781] width 23 height 10
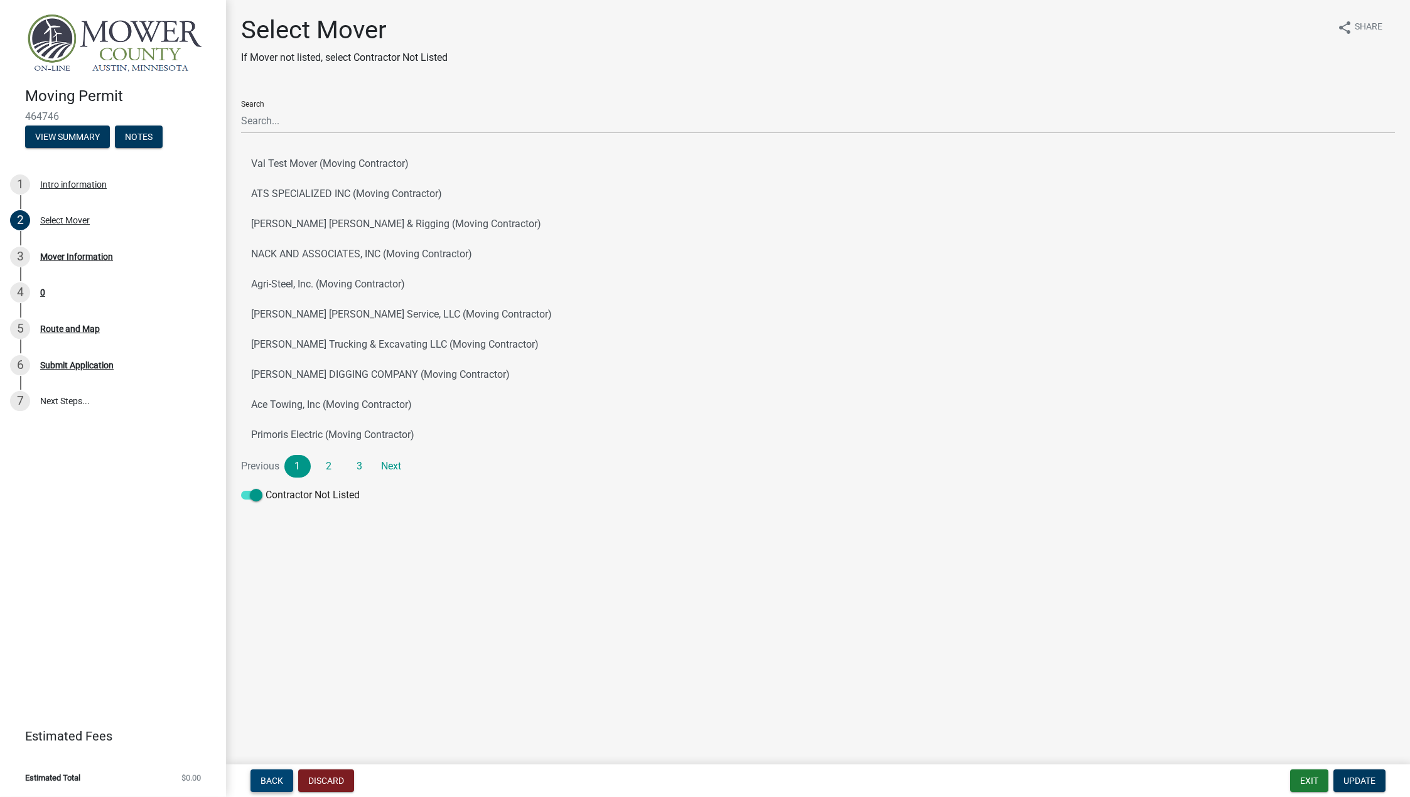
click at [271, 778] on span "Back" at bounding box center [272, 781] width 23 height 10
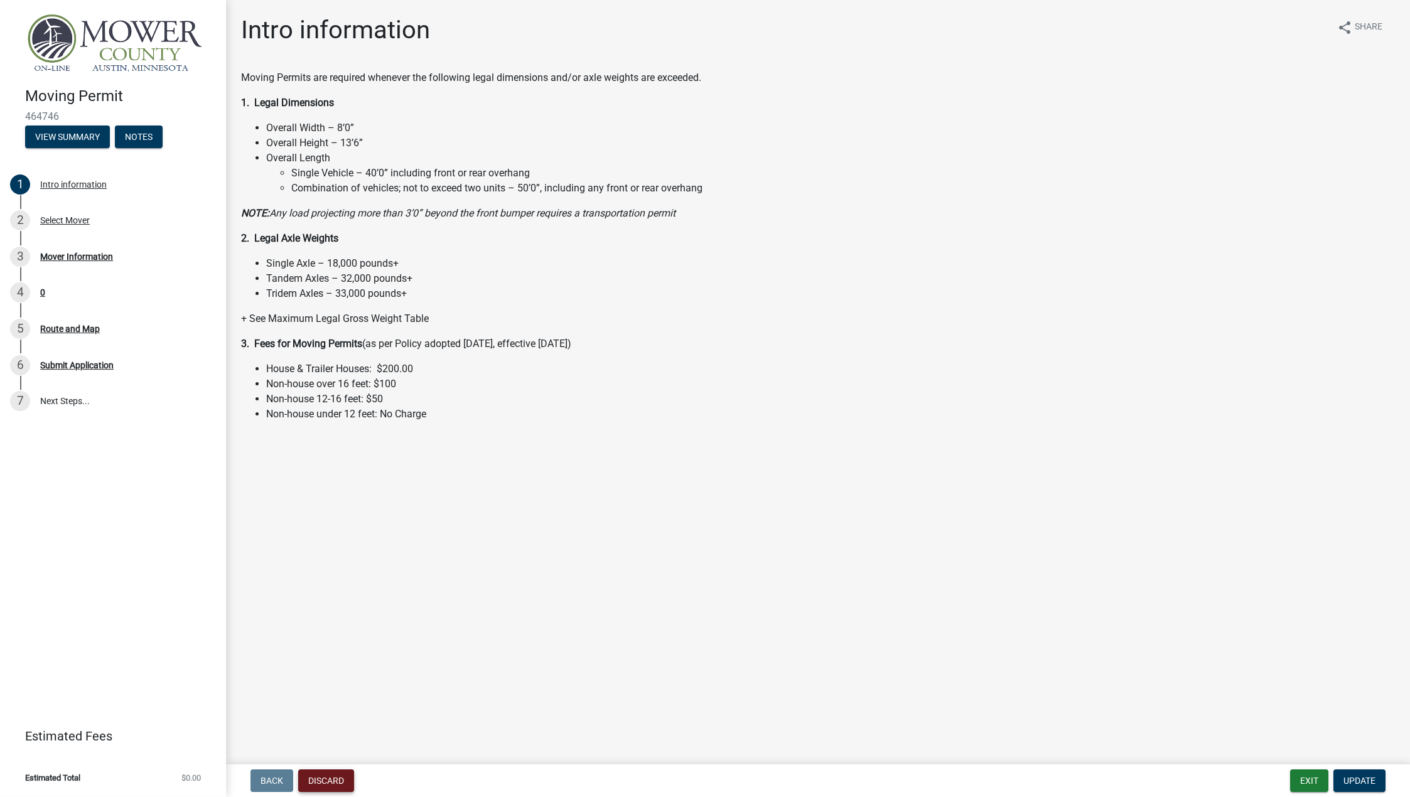
click at [336, 774] on button "Discard" at bounding box center [326, 781] width 56 height 23
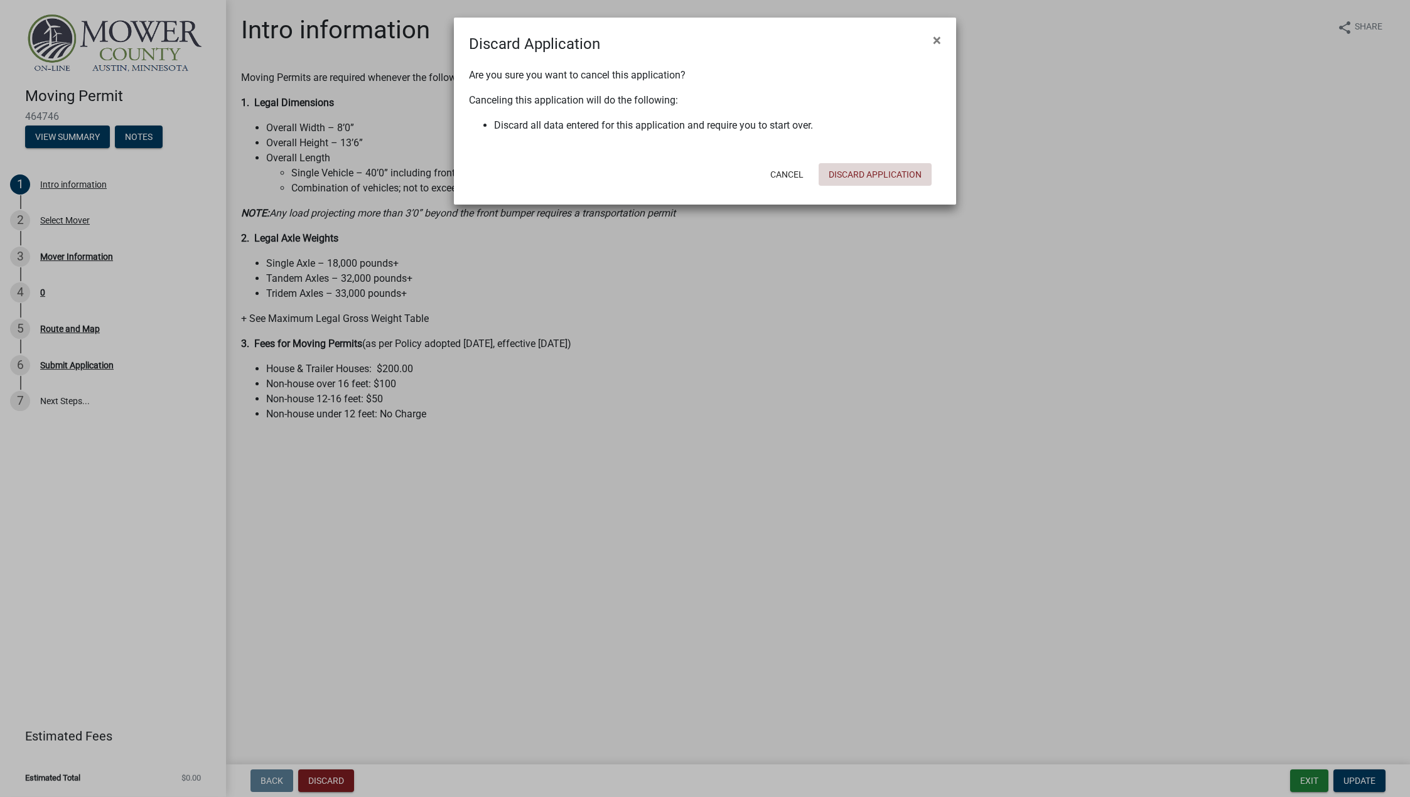
click at [843, 178] on button "Discard Application" at bounding box center [875, 174] width 113 height 23
